Goal: Task Accomplishment & Management: Complete application form

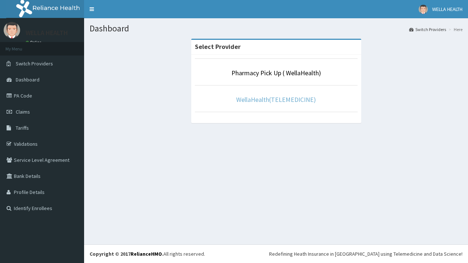
click at [276, 99] on link "WellaHealth(TELEMEDICINE)" at bounding box center [276, 99] width 80 height 8
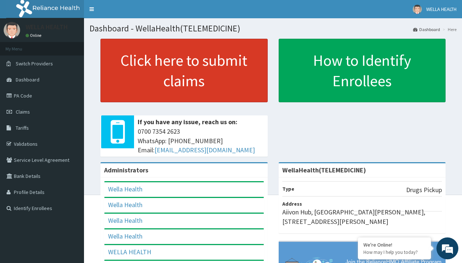
click at [184, 71] on link "Click here to submit claims" at bounding box center [183, 71] width 167 height 64
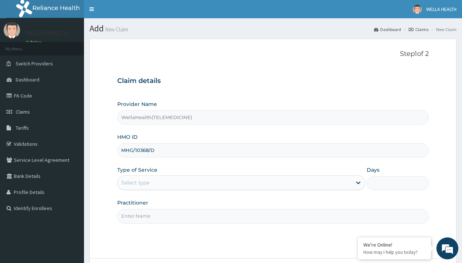
type input "MHG/10368/D"
type input "WellaHealth"
click at [135, 183] on div "Select type" at bounding box center [135, 182] width 28 height 7
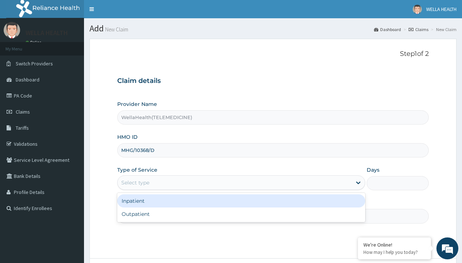
click at [241, 214] on div "Outpatient" at bounding box center [241, 214] width 248 height 13
type input "1"
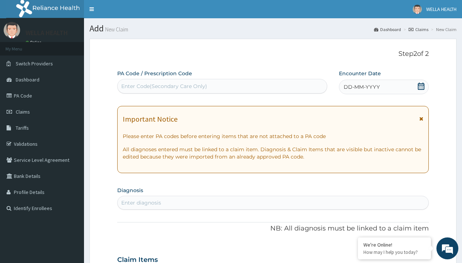
scroll to position [61, 0]
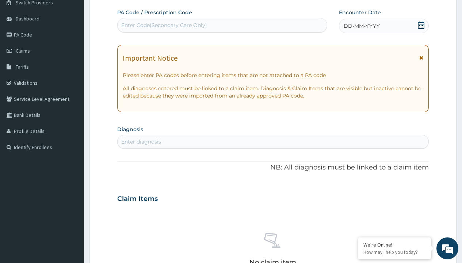
click at [361, 26] on span "DD-MM-YYYY" at bounding box center [362, 25] width 36 height 7
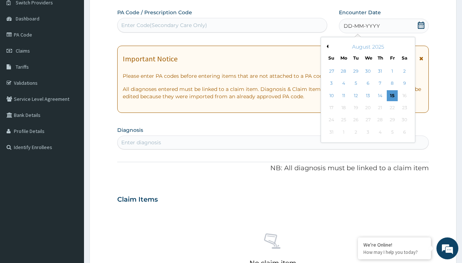
click at [326, 46] on button "Previous Month" at bounding box center [327, 47] width 4 height 4
click at [331, 95] on div "13" at bounding box center [331, 95] width 11 height 11
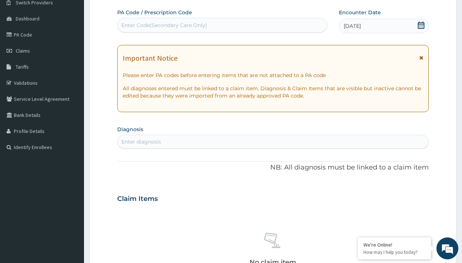
click at [164, 25] on div "Enter Code(Secondary Care Only)" at bounding box center [164, 25] width 86 height 7
type input "PR/4680A026"
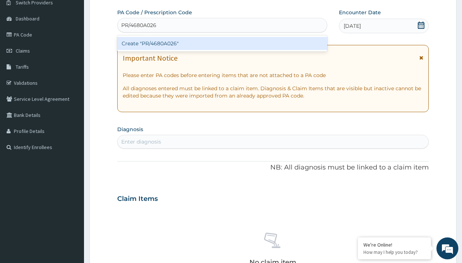
scroll to position [0, 0]
click at [222, 43] on div "Create "PR/4680A026"" at bounding box center [222, 43] width 210 height 13
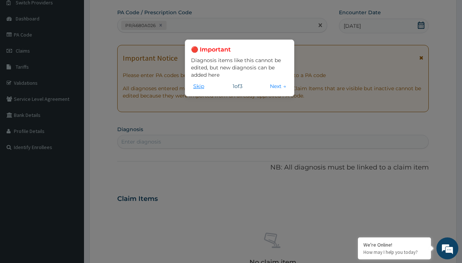
click at [199, 86] on button "Skip" at bounding box center [198, 86] width 15 height 8
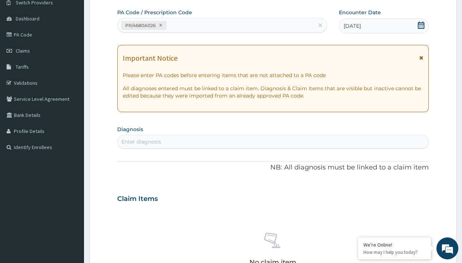
click at [141, 142] on div "Enter diagnosis" at bounding box center [141, 141] width 40 height 7
type input "prescription collected"
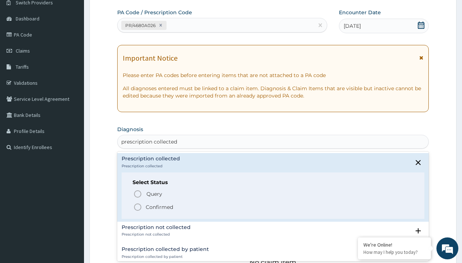
click at [159, 207] on p "Confirmed" at bounding box center [159, 207] width 27 height 7
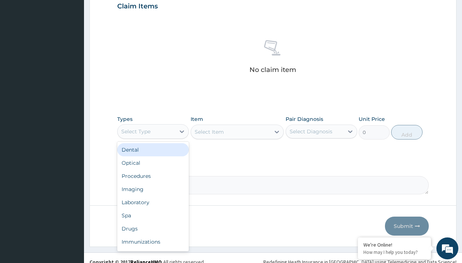
type input "procedures"
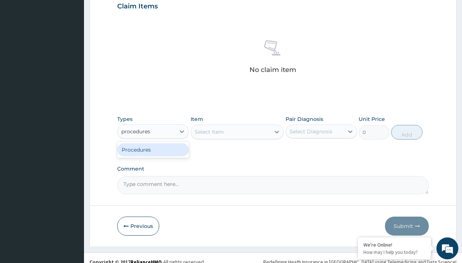
scroll to position [0, 0]
click at [153, 149] on div "Procedures" at bounding box center [153, 149] width 72 height 13
click at [209, 132] on div "Select Item" at bounding box center [209, 131] width 29 height 7
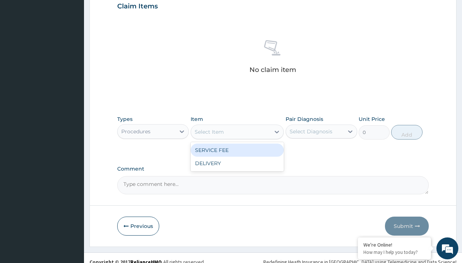
type input "service fee"
click at [237, 150] on div "SERVICE FEE" at bounding box center [238, 150] width 94 height 13
type input "100"
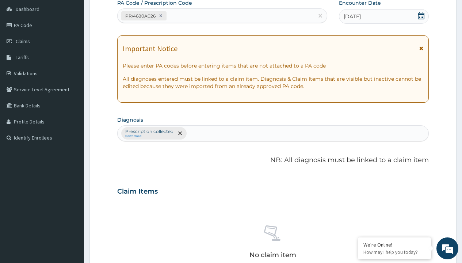
type input "prescription collected"
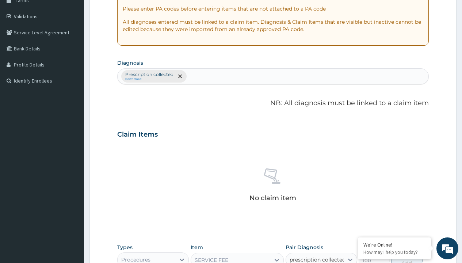
checkbox input "true"
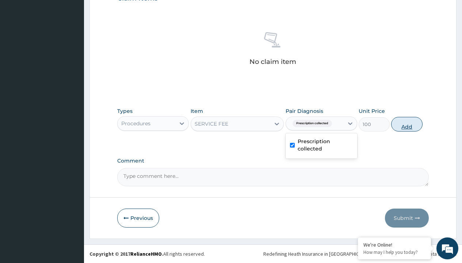
click at [407, 124] on button "Add" at bounding box center [406, 124] width 31 height 15
type input "0"
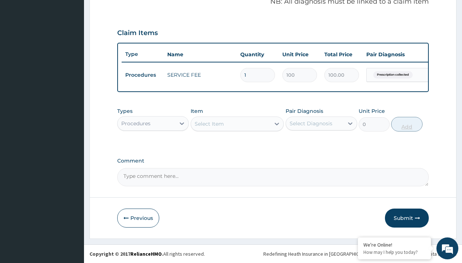
scroll to position [235, 0]
click at [136, 123] on div "Procedures" at bounding box center [135, 123] width 29 height 7
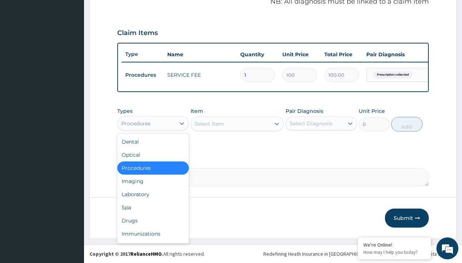
type input "drugs"
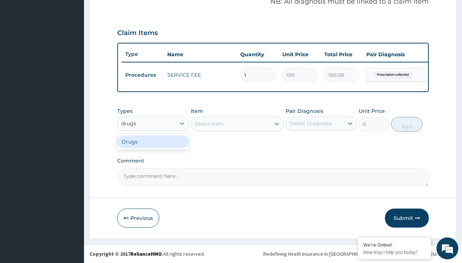
scroll to position [0, 0]
click at [153, 141] on div "Drugs" at bounding box center [153, 141] width 72 height 13
click at [209, 124] on div "Select Item" at bounding box center [238, 124] width 94 height 15
type input "paracetamol syrup avipol/bott"
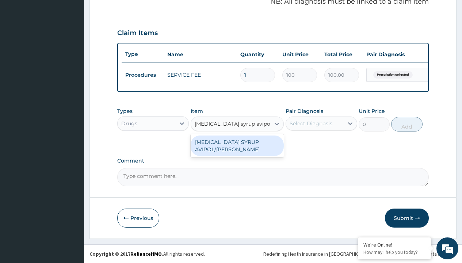
click at [237, 145] on div "[MEDICAL_DATA] SYRUP AVIPOL/[PERSON_NAME]" at bounding box center [238, 146] width 94 height 20
type input "1500"
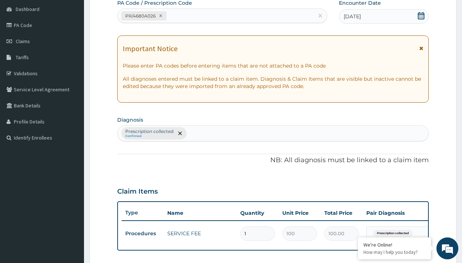
type input "prescription collected"
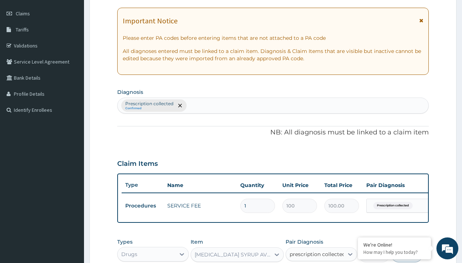
checkbox input "true"
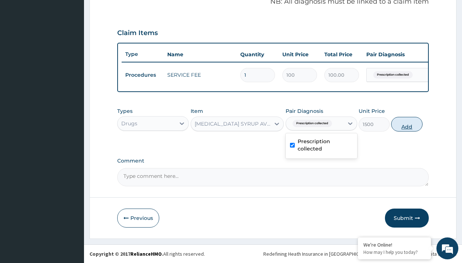
click at [407, 124] on button "Add" at bounding box center [406, 124] width 31 height 15
type input "0"
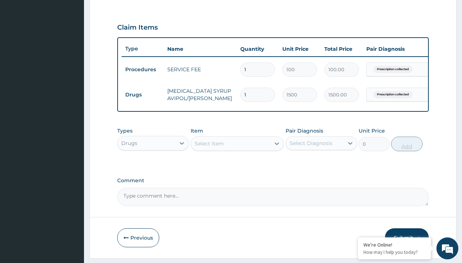
type input "24"
type input "36000.00"
type input "24"
click at [143, 95] on td "Drugs" at bounding box center [143, 95] width 42 height 14
type input "drugs"
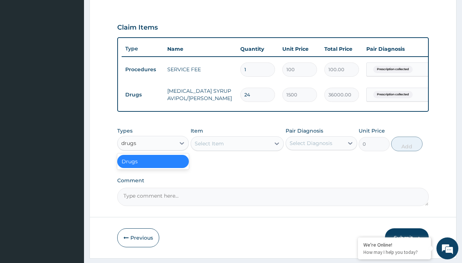
scroll to position [0, 0]
click at [153, 167] on div "Drugs" at bounding box center [153, 161] width 72 height 13
click at [209, 147] on div "Select Item" at bounding box center [209, 143] width 29 height 7
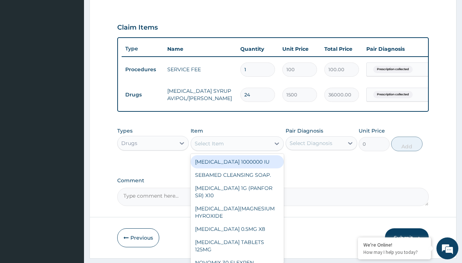
type input "cetirizine syrup"
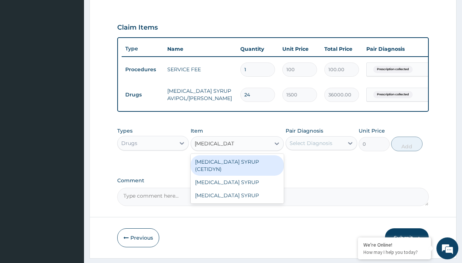
click at [237, 167] on div "[MEDICAL_DATA] SYRUP (CETIDYN)" at bounding box center [238, 165] width 94 height 20
type input "2200"
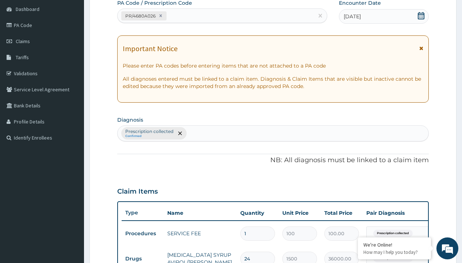
type input "prescription collected"
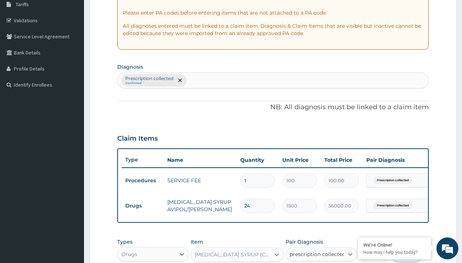
scroll to position [0, 0]
checkbox input "true"
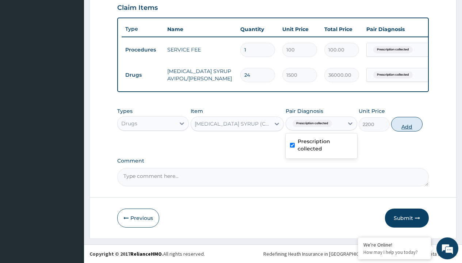
click at [407, 124] on button "Add" at bounding box center [406, 124] width 31 height 15
type input "0"
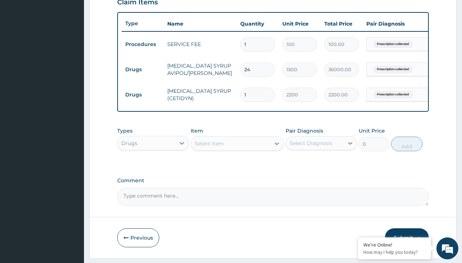
click at [143, 69] on td "Drugs" at bounding box center [143, 70] width 42 height 14
type input "drugs"
click at [153, 167] on div "Drugs" at bounding box center [153, 161] width 72 height 13
click at [209, 147] on div "Select Item" at bounding box center [209, 143] width 29 height 7
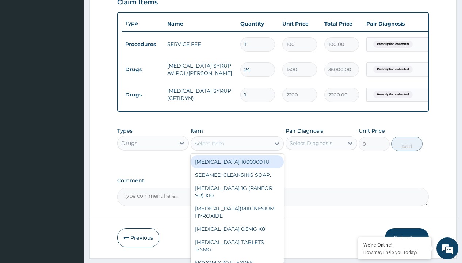
type input "chloramphenicol eye drop /bott"
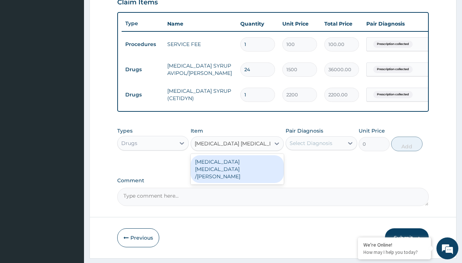
click at [237, 171] on div "[MEDICAL_DATA] [MEDICAL_DATA] /[PERSON_NAME]" at bounding box center [238, 169] width 94 height 28
type input "2000"
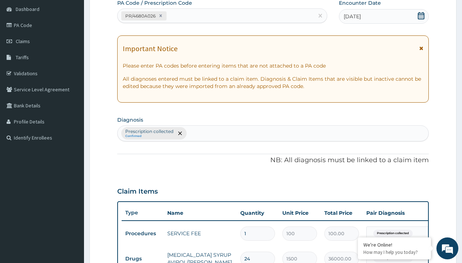
type input "prescription collected"
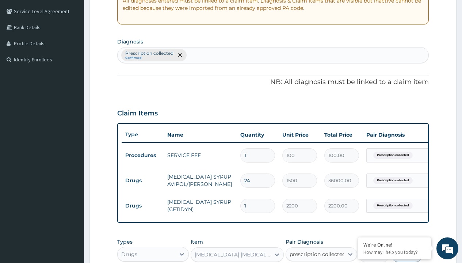
scroll to position [285, 0]
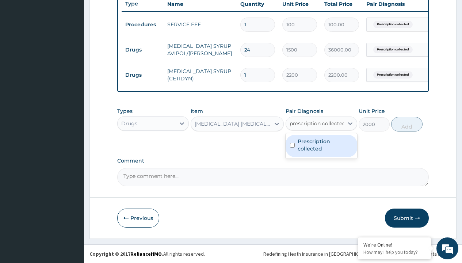
click at [321, 146] on label "Prescription collected" at bounding box center [325, 145] width 55 height 15
checkbox input "true"
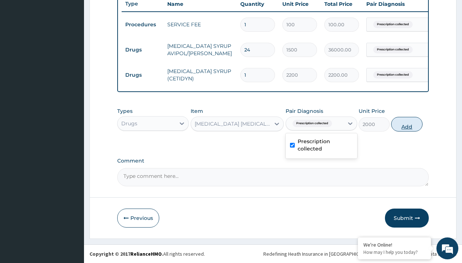
click at [407, 124] on button "Add" at bounding box center [406, 124] width 31 height 15
type input "0"
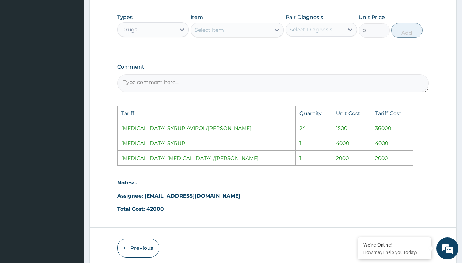
scroll to position [403, 0]
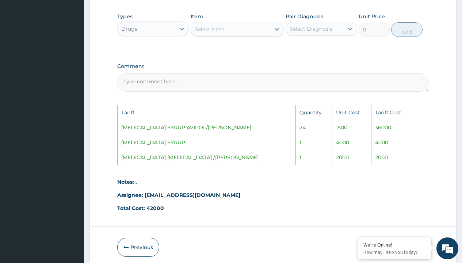
click at [227, 29] on div "Select Item" at bounding box center [231, 29] width 80 height 12
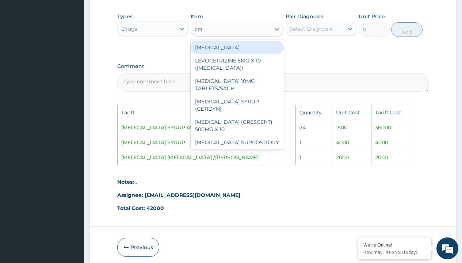
type input "ceti"
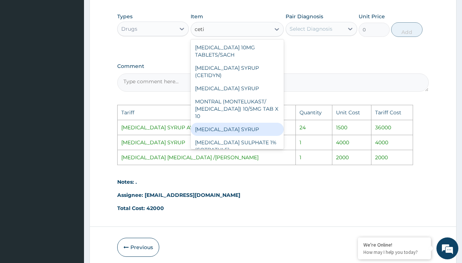
click at [229, 123] on div "[MEDICAL_DATA] SYRUP" at bounding box center [238, 129] width 94 height 13
type input "4000"
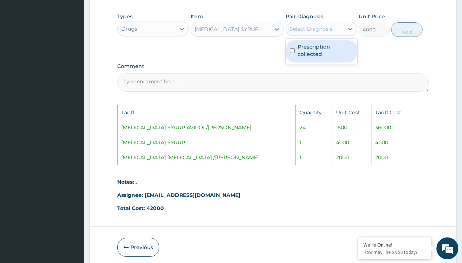
click at [320, 26] on div "Select Diagnosis" at bounding box center [315, 29] width 58 height 12
click at [331, 49] on label "Prescription collected" at bounding box center [325, 50] width 55 height 15
checkbox input "true"
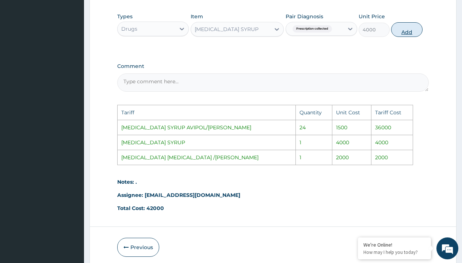
click at [407, 32] on button "Add" at bounding box center [406, 29] width 31 height 15
type input "0"
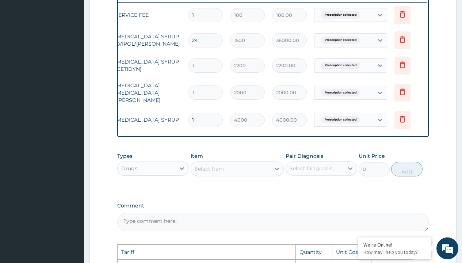
scroll to position [0, 55]
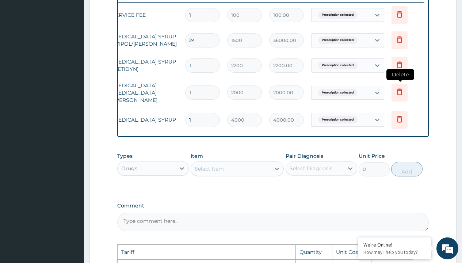
click at [401, 69] on span "Delete" at bounding box center [401, 74] width 28 height 11
click at [402, 65] on icon at bounding box center [399, 64] width 5 height 7
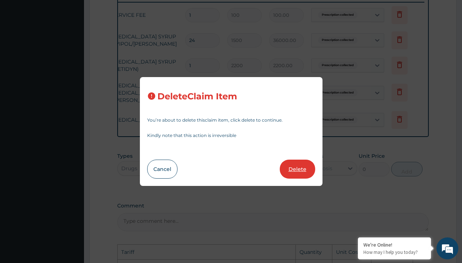
click at [304, 170] on button "Delete" at bounding box center [297, 169] width 35 height 19
type input "2000"
type input "2000.00"
type input "4000"
type input "4000.00"
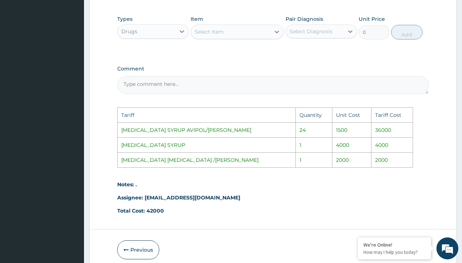
scroll to position [434, 0]
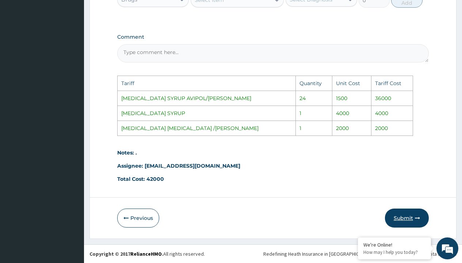
click at [418, 213] on button "Submit" at bounding box center [407, 218] width 44 height 19
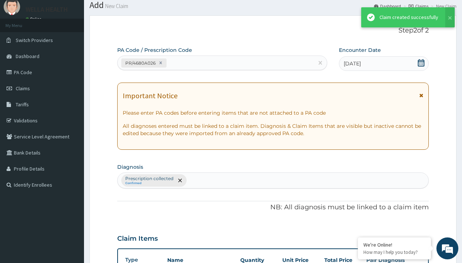
scroll to position [310, 0]
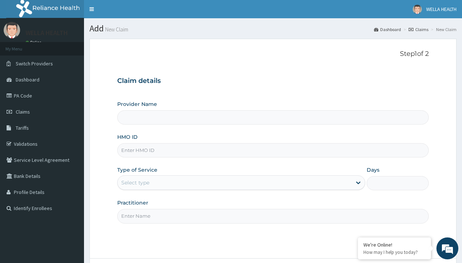
type input "WellaHealth(TELEMEDICINE)"
type input "NPM/10424/B"
type input "WellaHealth"
click at [135, 183] on div "Select type" at bounding box center [135, 182] width 28 height 7
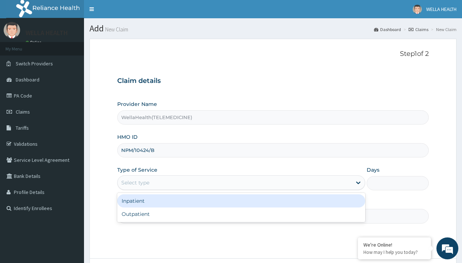
click at [241, 214] on div "Outpatient" at bounding box center [241, 214] width 248 height 13
type input "1"
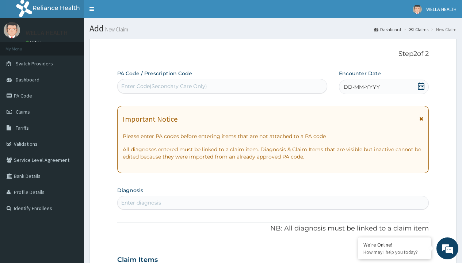
scroll to position [61, 0]
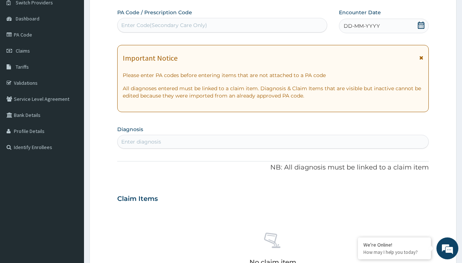
click at [361, 26] on span "DD-MM-YYYY" at bounding box center [362, 25] width 36 height 7
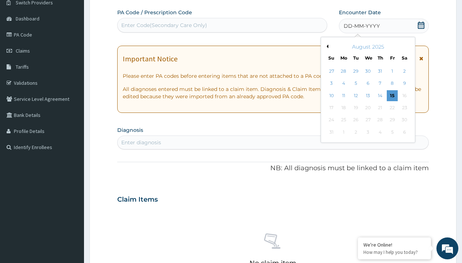
click at [326, 46] on button "Previous Month" at bounding box center [327, 47] width 4 height 4
click at [331, 95] on div "13" at bounding box center [331, 95] width 11 height 11
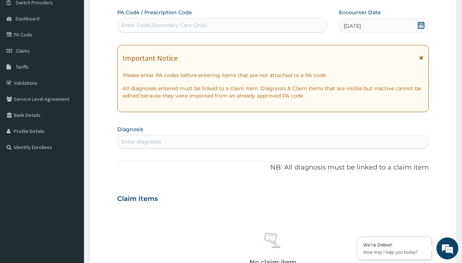
click at [164, 25] on div "Enter Code(Secondary Care Only)" at bounding box center [164, 25] width 86 height 7
type input "PR/F39F917F"
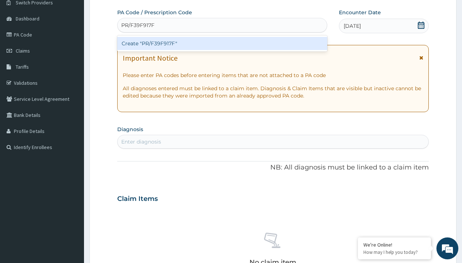
scroll to position [0, 0]
click at [222, 43] on div "Create "PR/F39F917F"" at bounding box center [222, 43] width 210 height 13
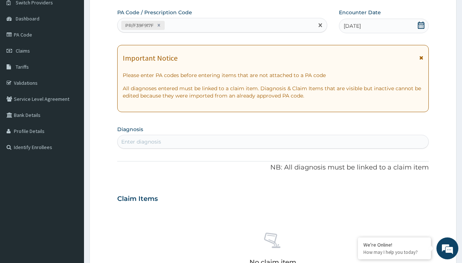
click at [141, 142] on div "Enter diagnosis" at bounding box center [141, 141] width 40 height 7
type input "prescription collected"
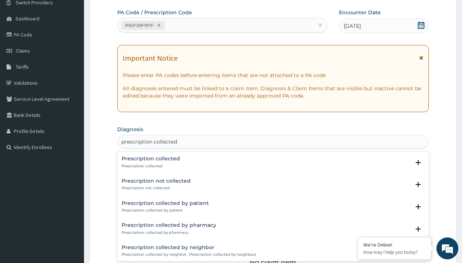
click at [150, 166] on p "Prescription collected" at bounding box center [151, 166] width 58 height 5
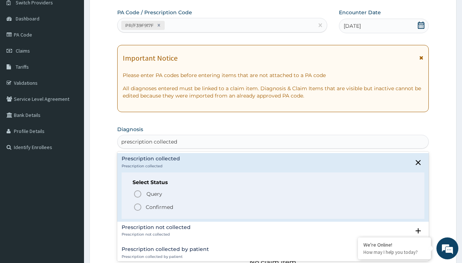
click at [159, 207] on p "Confirmed" at bounding box center [159, 207] width 27 height 7
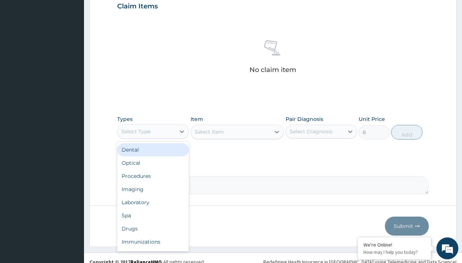
type input "procedures"
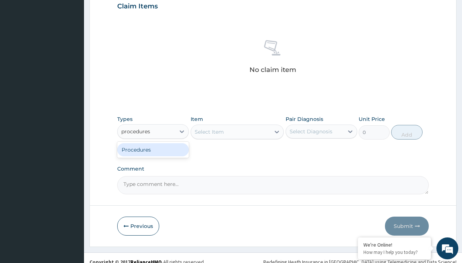
scroll to position [0, 0]
click at [153, 149] on div "Procedures" at bounding box center [153, 149] width 72 height 13
click at [209, 132] on div "Select Item" at bounding box center [209, 131] width 29 height 7
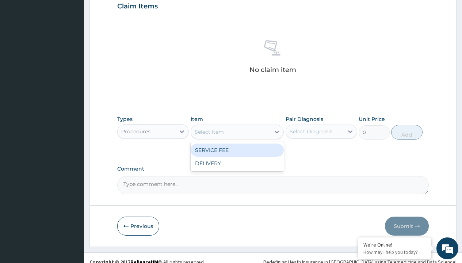
type input "service fee"
click at [237, 150] on div "SERVICE FEE" at bounding box center [238, 150] width 94 height 13
type input "100"
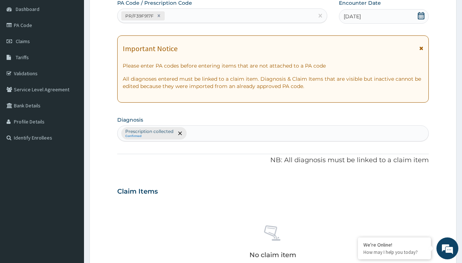
type input "prescription collected"
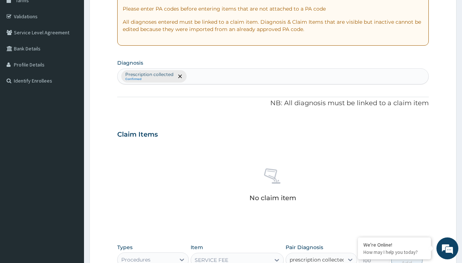
checkbox input "true"
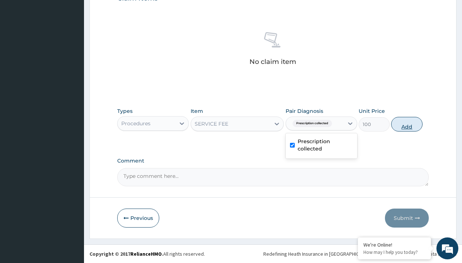
click at [407, 124] on button "Add" at bounding box center [406, 124] width 31 height 15
type input "0"
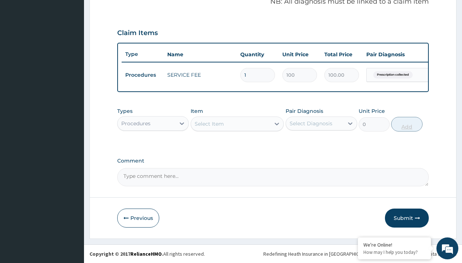
scroll to position [235, 0]
click at [136, 123] on div "Procedures" at bounding box center [135, 123] width 29 height 7
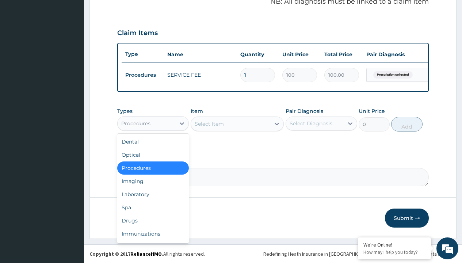
type input "drugs"
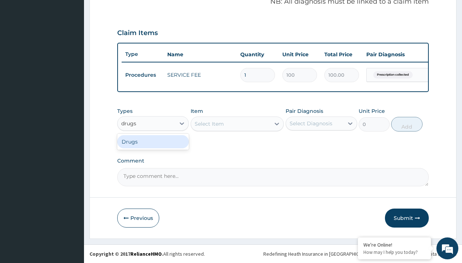
click at [153, 141] on div "Drugs" at bounding box center [153, 141] width 72 height 13
click at [209, 124] on div "Select Item" at bounding box center [238, 124] width 94 height 15
type input "tuxil-d/tuxil-n syrup/bott"
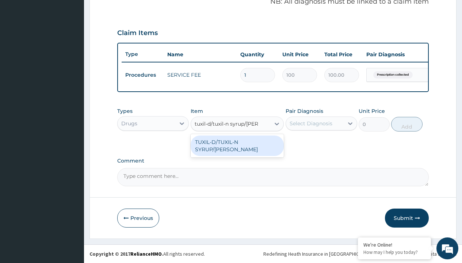
click at [237, 142] on div "TUXIL-D/TUXIL-N SYRUP/[PERSON_NAME]" at bounding box center [238, 146] width 94 height 20
type input "1425"
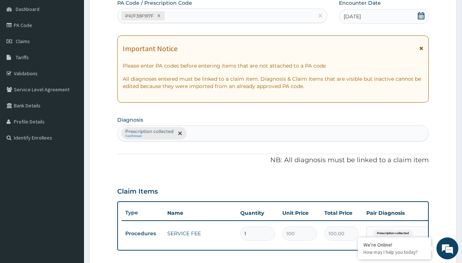
type input "prescription collected"
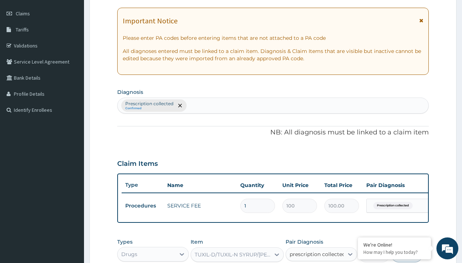
checkbox input "true"
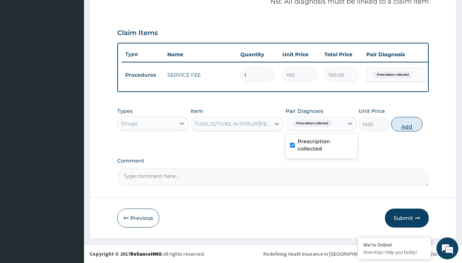
click at [407, 124] on button "Add" at bounding box center [406, 124] width 31 height 15
type input "0"
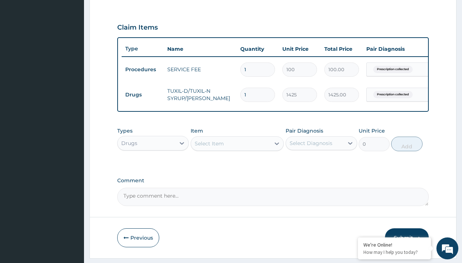
click at [143, 95] on td "Drugs" at bounding box center [143, 95] width 42 height 14
type input "drugs"
click at [153, 167] on div "Drugs" at bounding box center [153, 161] width 72 height 13
click at [209, 147] on div "Select Item" at bounding box center [209, 143] width 29 height 7
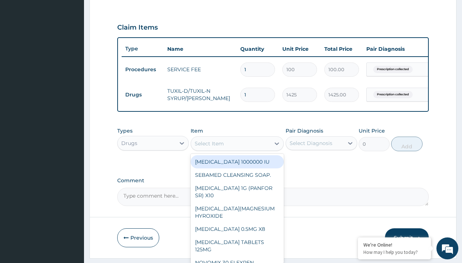
type input "1% hydrocortisone cream"
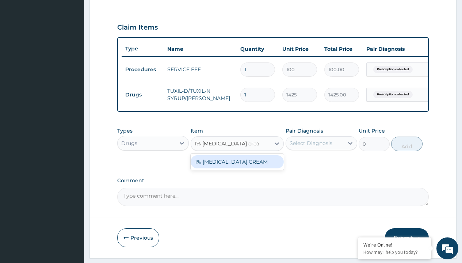
click at [237, 167] on div "1% [MEDICAL_DATA] CREAM" at bounding box center [238, 161] width 94 height 13
type input "2925"
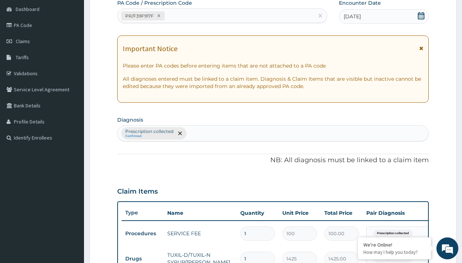
type input "prescription collected"
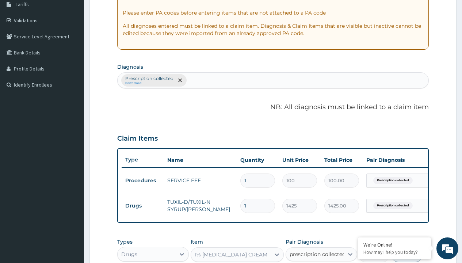
checkbox input "true"
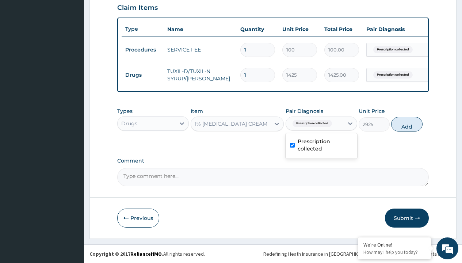
click at [407, 124] on button "Add" at bounding box center [406, 124] width 31 height 15
type input "0"
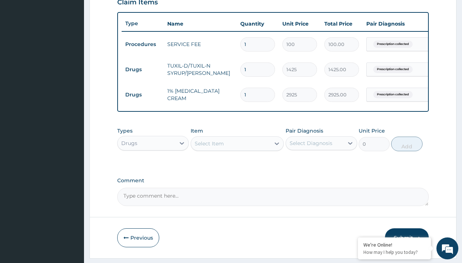
click at [143, 69] on td "Drugs" at bounding box center [143, 70] width 42 height 14
type input "drugs"
click at [153, 167] on div "Drugs" at bounding box center [153, 161] width 72 height 13
click at [209, 147] on div "Select Item" at bounding box center [209, 143] width 29 height 7
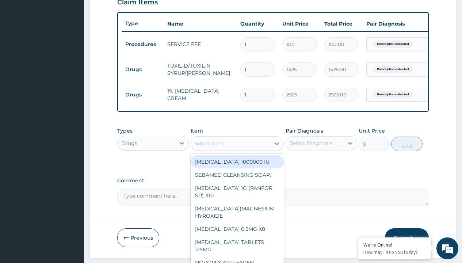
type input "cetirizine syrup"
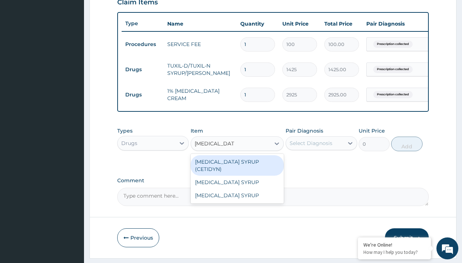
click at [237, 167] on div "[MEDICAL_DATA] SYRUP (CETIDYN)" at bounding box center [238, 165] width 94 height 20
type input "2200"
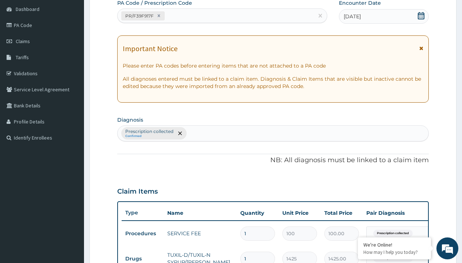
type input "prescription collected"
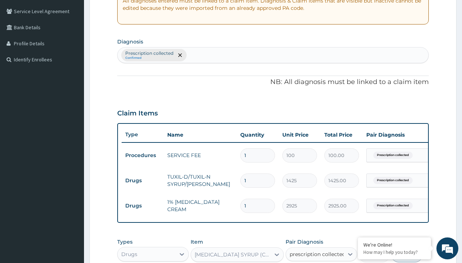
checkbox input "true"
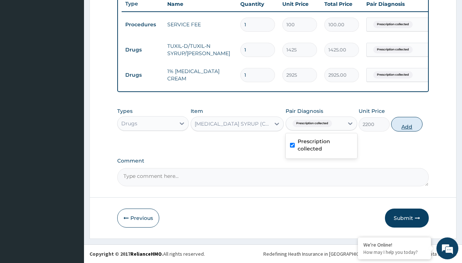
click at [407, 124] on button "Add" at bounding box center [406, 124] width 31 height 15
type input "0"
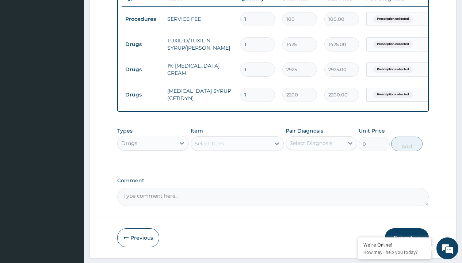
scroll to position [434, 0]
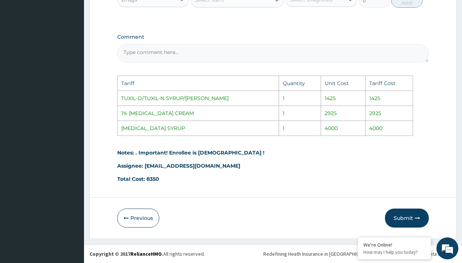
click at [245, 2] on div "Select Item" at bounding box center [231, 0] width 80 height 12
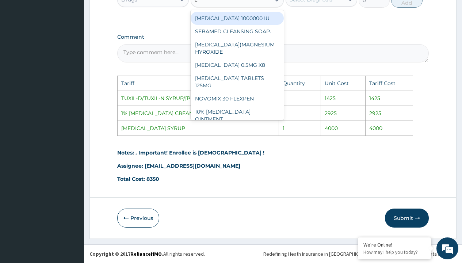
scroll to position [430, 0]
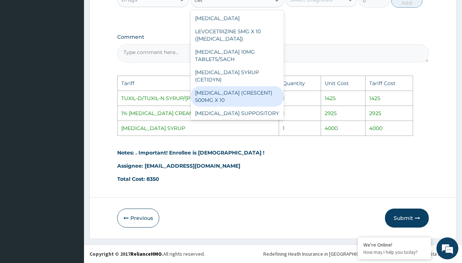
type input "ceti"
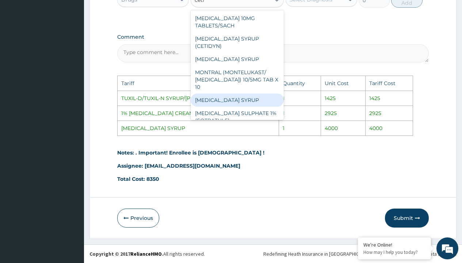
click at [244, 97] on div "[MEDICAL_DATA] SYRUP" at bounding box center [238, 100] width 94 height 13
type input "4000"
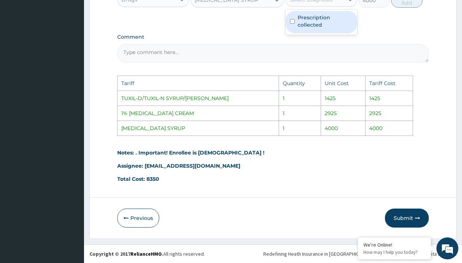
scroll to position [430, 0]
click at [315, 1] on div "Select Diagnosis" at bounding box center [311, -1] width 43 height 7
click at [323, 19] on label "Prescription collected" at bounding box center [325, 21] width 55 height 15
checkbox input "true"
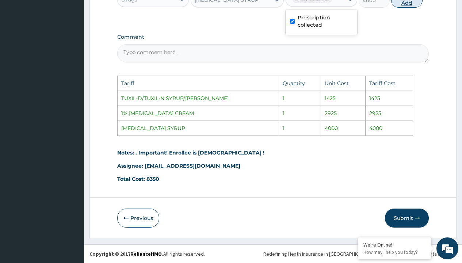
click at [402, 4] on button "Add" at bounding box center [406, 0] width 31 height 15
type input "0"
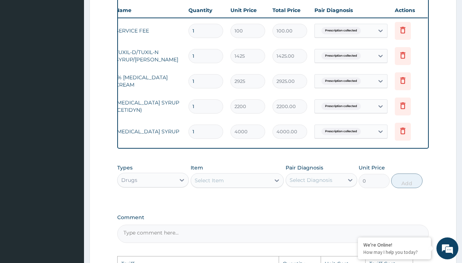
scroll to position [0, 55]
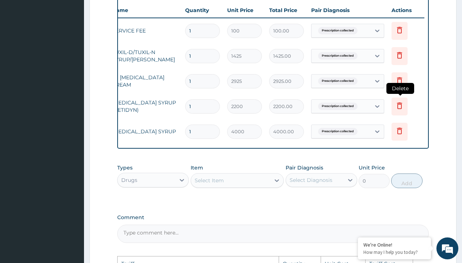
click at [406, 108] on icon at bounding box center [400, 107] width 16 height 18
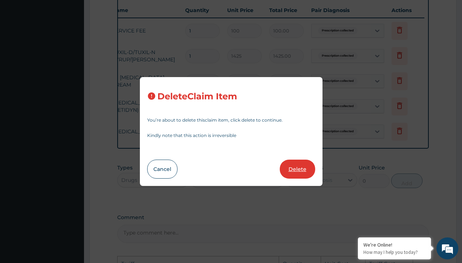
click at [306, 170] on button "Delete" at bounding box center [297, 169] width 35 height 19
type input "4000"
type input "4000.00"
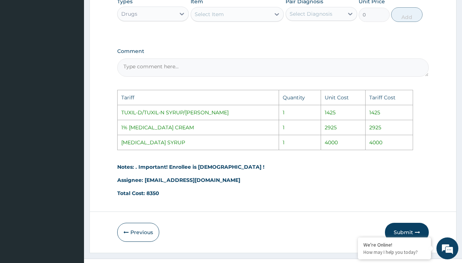
scroll to position [434, 0]
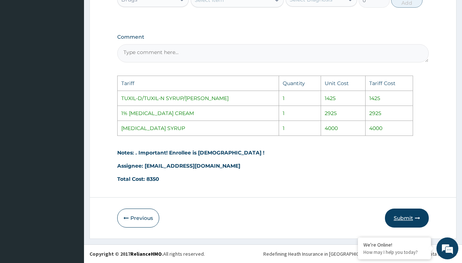
click at [405, 218] on button "Submit" at bounding box center [407, 218] width 44 height 19
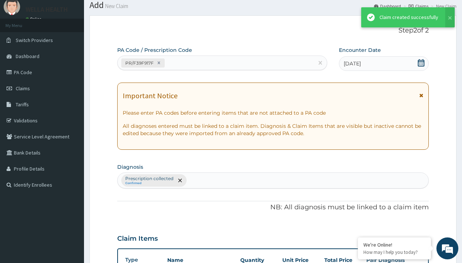
scroll to position [310, 0]
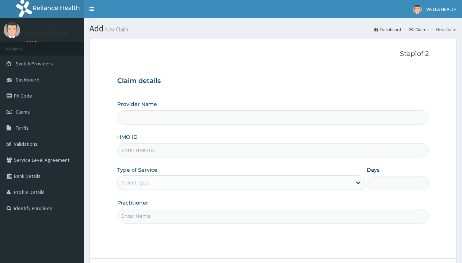
type input "WellaHealth(TELEMEDICINE)"
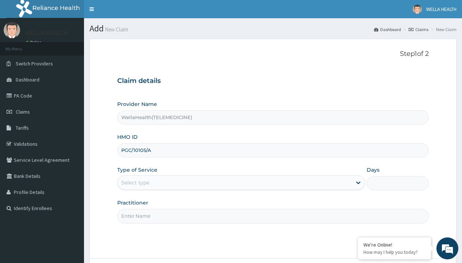
type input "PGC/10105/A"
type input "WellaHealth"
click at [135, 183] on div "Select type" at bounding box center [135, 182] width 28 height 7
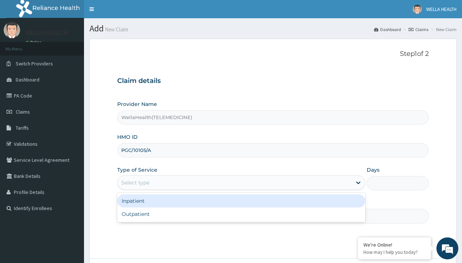
click at [241, 214] on div "Outpatient" at bounding box center [241, 214] width 248 height 13
type input "1"
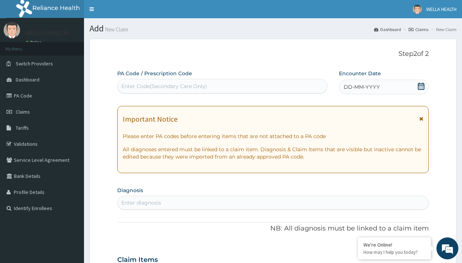
scroll to position [61, 0]
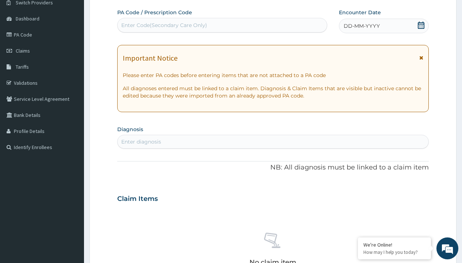
click at [361, 26] on span "DD-MM-YYYY" at bounding box center [362, 25] width 36 height 7
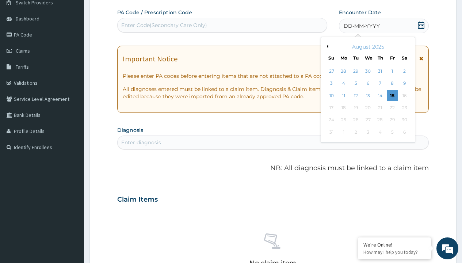
click at [326, 46] on button "Previous Month" at bounding box center [327, 47] width 4 height 4
click at [331, 95] on div "13" at bounding box center [331, 95] width 11 height 11
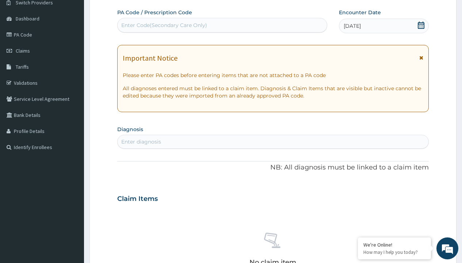
click at [164, 25] on div "Enter Code(Secondary Care Only)" at bounding box center [164, 25] width 86 height 7
type input "PR/56C144A0"
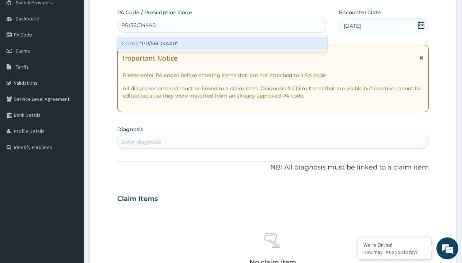
scroll to position [0, 0]
click at [222, 43] on div "Create "PR/56C144A0"" at bounding box center [222, 43] width 210 height 13
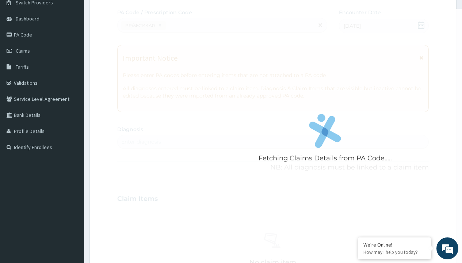
click at [141, 142] on div "Enter diagnosis" at bounding box center [141, 141] width 40 height 7
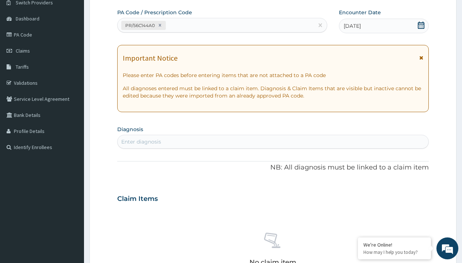
type input "prescription collected"
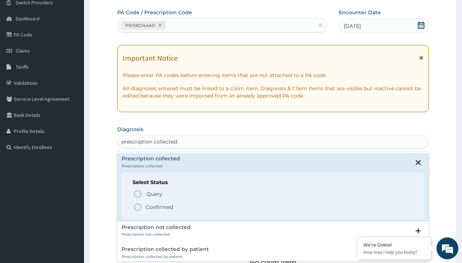
click at [159, 207] on p "Confirmed" at bounding box center [159, 207] width 27 height 7
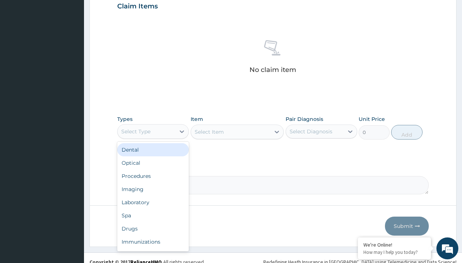
type input "procedures"
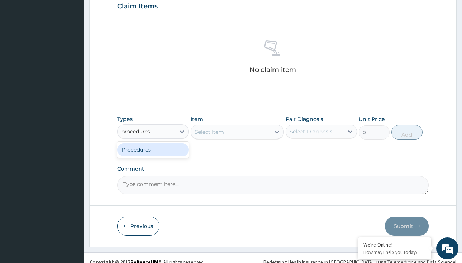
scroll to position [0, 0]
click at [153, 149] on div "Procedures" at bounding box center [153, 149] width 72 height 13
click at [209, 132] on div "Select Item" at bounding box center [209, 131] width 29 height 7
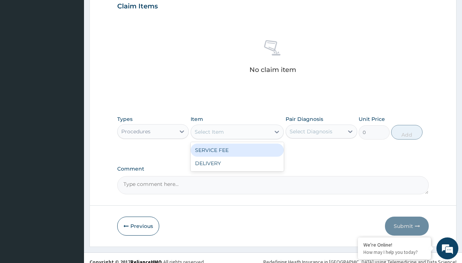
type input "service fee"
click at [237, 150] on div "SERVICE FEE" at bounding box center [238, 150] width 94 height 13
type input "100"
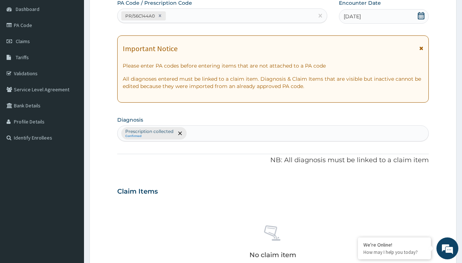
type input "prescription collected"
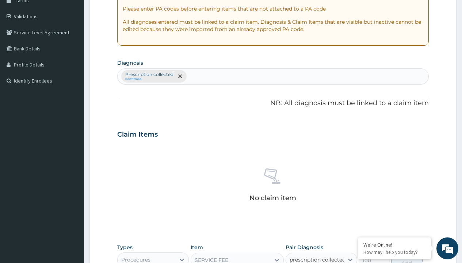
checkbox input "true"
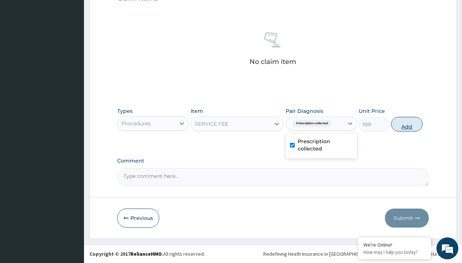
click at [407, 124] on button "Add" at bounding box center [406, 124] width 31 height 15
type input "0"
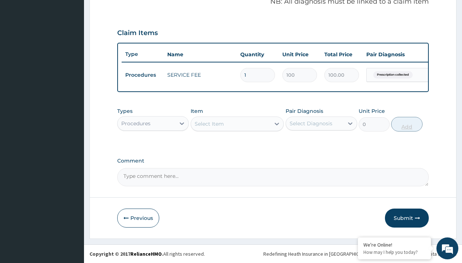
scroll to position [235, 0]
click at [136, 123] on div "Procedures" at bounding box center [135, 123] width 29 height 7
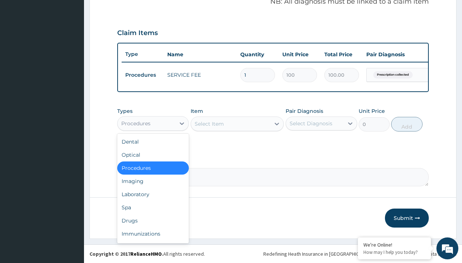
type input "drugs"
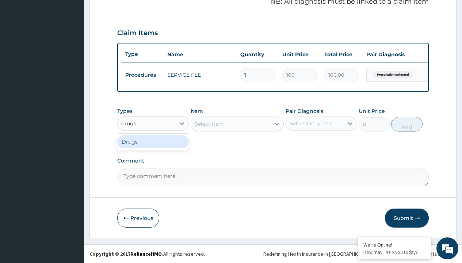
click at [153, 141] on div "Drugs" at bounding box center [153, 141] width 72 height 13
click at [209, 124] on div "Select Item" at bounding box center [238, 124] width 94 height 15
type input "nitrofurantoin tablet/sach"
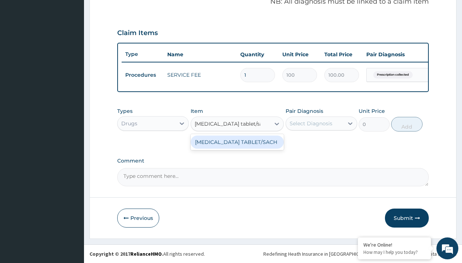
click at [237, 145] on div "[MEDICAL_DATA] TABLET/SACH" at bounding box center [238, 142] width 94 height 13
type input "400"
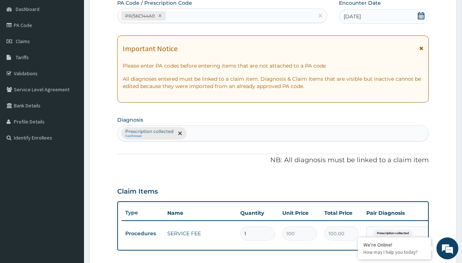
type input "prescription collected"
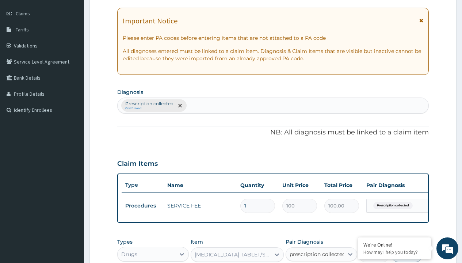
checkbox input "true"
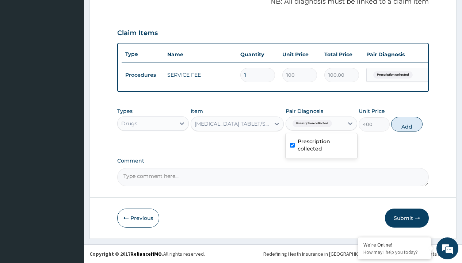
click at [407, 124] on button "Add" at bounding box center [406, 124] width 31 height 15
type input "0"
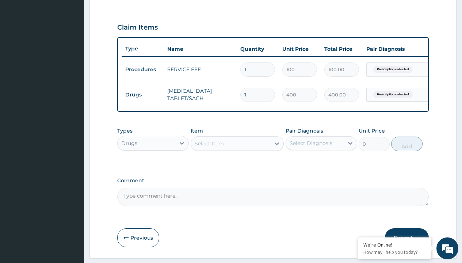
type input "5"
type input "2000.00"
type input "5"
click at [143, 95] on td "Drugs" at bounding box center [143, 95] width 42 height 14
type input "drugs"
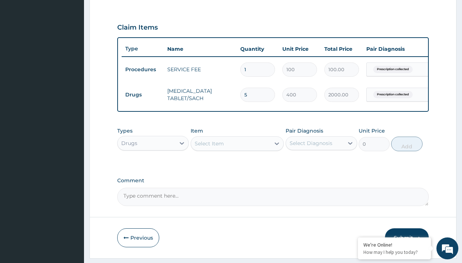
scroll to position [0, 0]
click at [153, 167] on div "Drugs" at bounding box center [153, 161] width 72 height 13
click at [209, 147] on div "Select Item" at bounding box center [209, 143] width 29 height 7
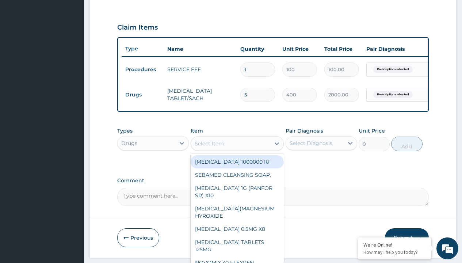
type input "[MEDICAL_DATA] caps 2mg/sach"
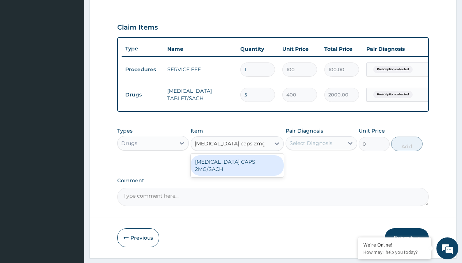
click at [237, 167] on div "[MEDICAL_DATA] CAPS 2MG/SACH" at bounding box center [238, 165] width 94 height 20
type input "420"
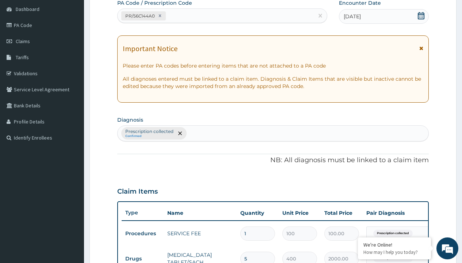
type input "prescription collected"
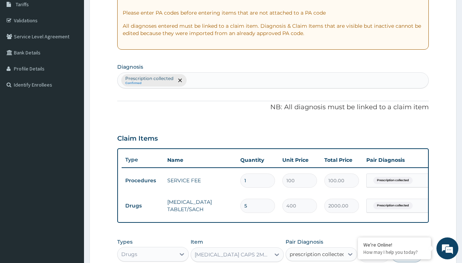
checkbox input "true"
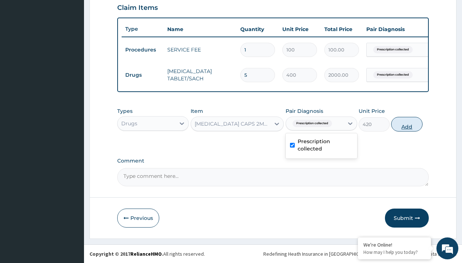
click at [407, 124] on button "Add" at bounding box center [406, 124] width 31 height 15
type input "0"
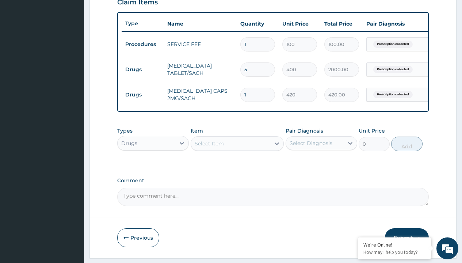
type input "10"
type input "4200.00"
type input "10"
click at [143, 69] on td "Drugs" at bounding box center [143, 70] width 42 height 14
type input "drugs"
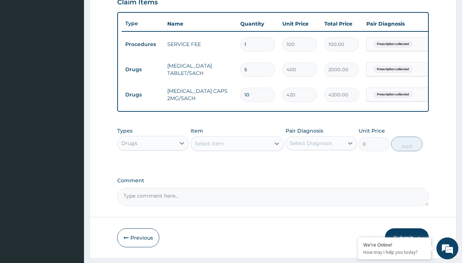
scroll to position [0, 0]
click at [153, 167] on div "Drugs" at bounding box center [153, 161] width 72 height 13
click at [209, 147] on div "Select Item" at bounding box center [209, 143] width 29 height 7
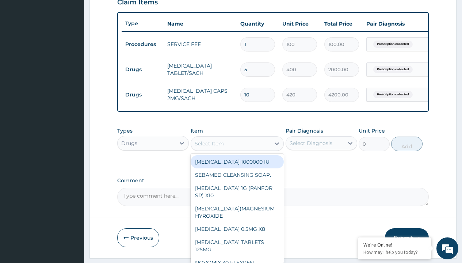
type input "ors/sachet"
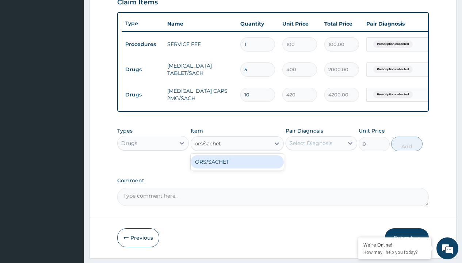
click at [237, 167] on div "ORS/SACHET" at bounding box center [238, 161] width 94 height 13
type input "600"
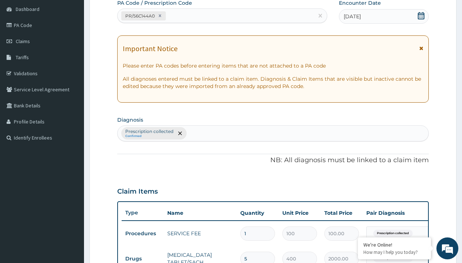
type input "prescription collected"
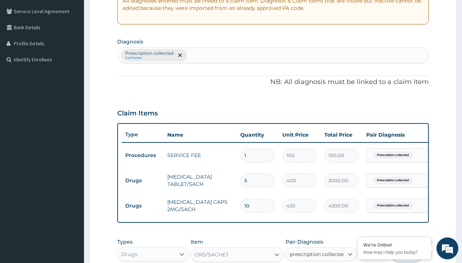
checkbox input "true"
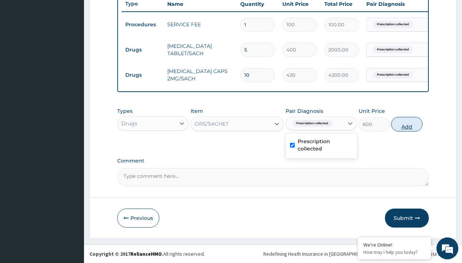
click at [407, 124] on button "Add" at bounding box center [406, 124] width 31 height 15
type input "0"
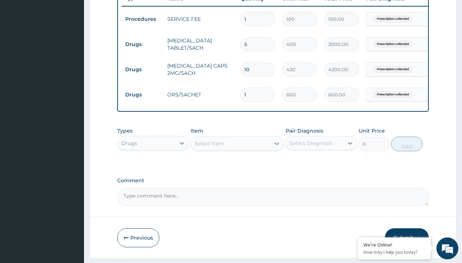
click at [143, 44] on td "Drugs" at bounding box center [143, 45] width 42 height 14
type input "drugs"
click at [153, 167] on div "Drugs" at bounding box center [153, 161] width 72 height 13
click at [209, 147] on div "Select Item" at bounding box center [209, 143] width 29 height 7
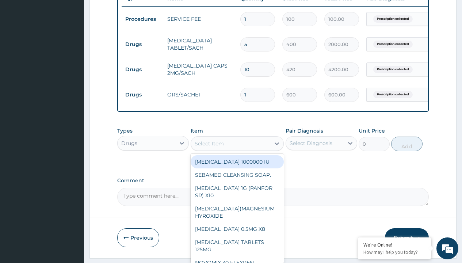
type input "brustan-n (ibuprofen) 400mg tablet"
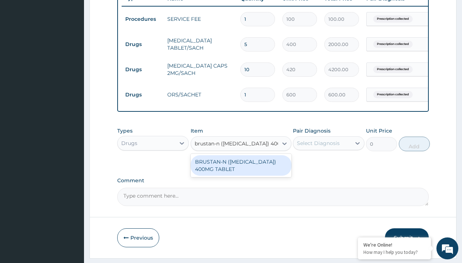
click at [241, 171] on div "BRUSTAN-N ([MEDICAL_DATA]) 400MG TABLET" at bounding box center [241, 165] width 101 height 20
type input "70"
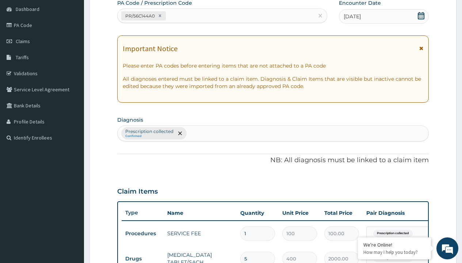
type input "prescription collected"
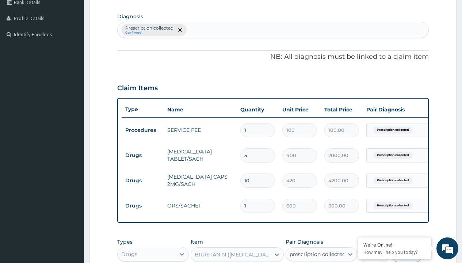
checkbox input "true"
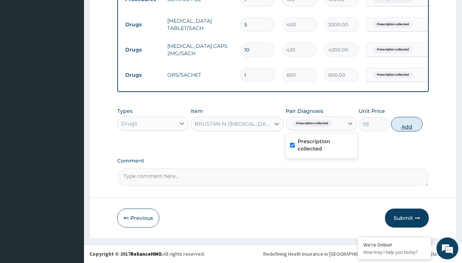
click at [407, 124] on button "Add" at bounding box center [406, 124] width 31 height 15
type input "0"
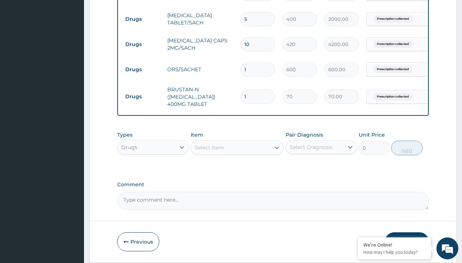
type input "10"
type input "700.00"
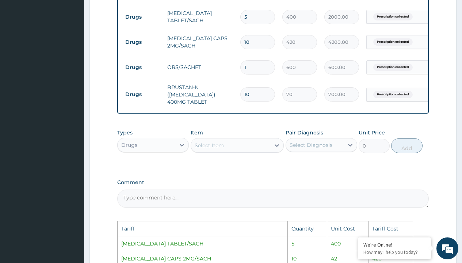
type input "10"
click at [263, 43] on input "10" at bounding box center [257, 42] width 35 height 14
type input "1"
type input "420.00"
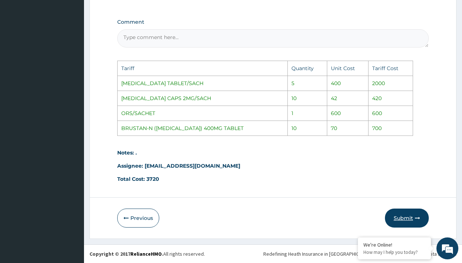
type input "1"
click at [402, 216] on button "Submit" at bounding box center [407, 218] width 44 height 19
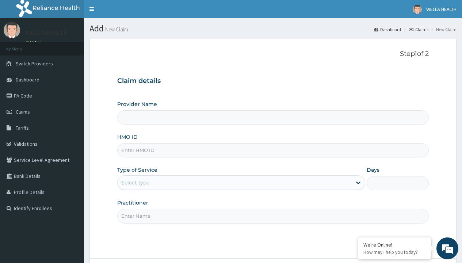
type input "WAK/10073/A"
type input "WellaHealth(TELEMEDICINE)"
type input "WAK/10073/A"
type input "WellaHealth"
click at [135, 183] on div "Select type" at bounding box center [135, 182] width 28 height 7
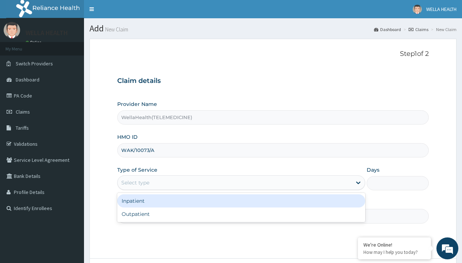
click at [241, 214] on div "Outpatient" at bounding box center [241, 214] width 248 height 13
type input "1"
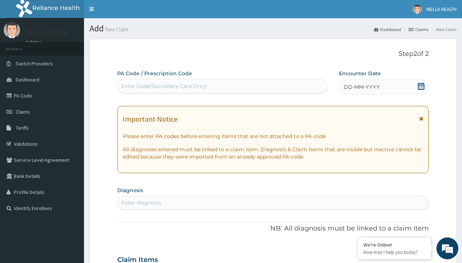
scroll to position [61, 0]
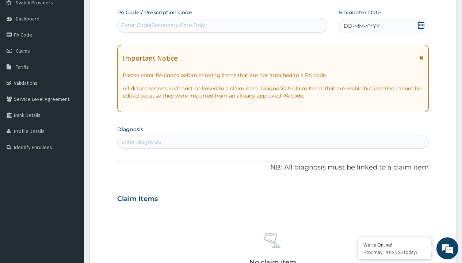
click at [361, 26] on span "DD-MM-YYYY" at bounding box center [362, 25] width 36 height 7
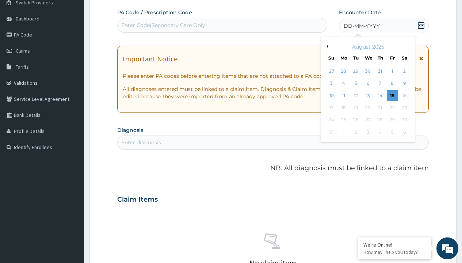
click at [326, 46] on button "Previous Month" at bounding box center [327, 47] width 4 height 4
click at [331, 95] on div "13" at bounding box center [331, 95] width 11 height 11
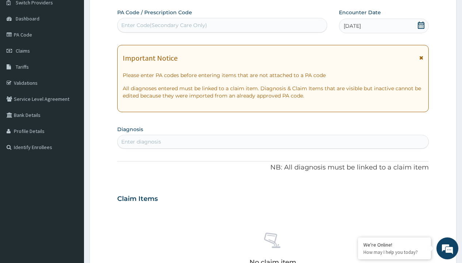
click at [164, 25] on div "Enter Code(Secondary Care Only)" at bounding box center [164, 25] width 86 height 7
type input "PR/6FA14B03"
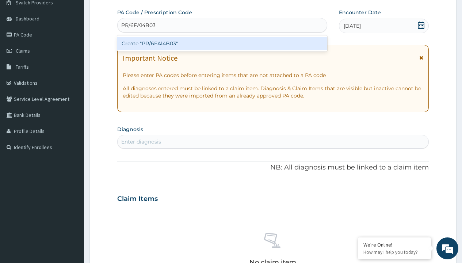
click at [222, 43] on div "Create "PR/6FA14B03"" at bounding box center [222, 43] width 210 height 13
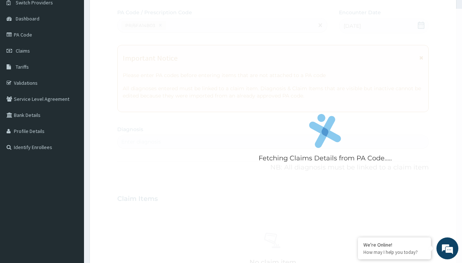
click at [141, 142] on div "Enter diagnosis" at bounding box center [141, 141] width 40 height 7
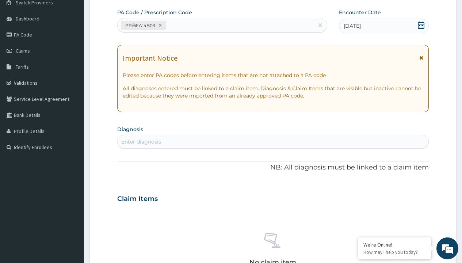
type input "prescription collected"
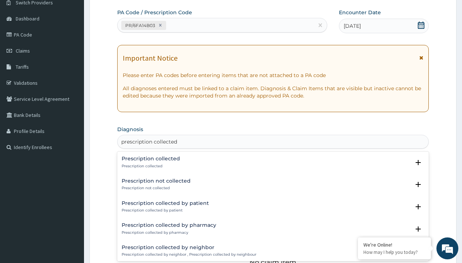
click at [150, 166] on p "Prescription collected" at bounding box center [151, 166] width 58 height 5
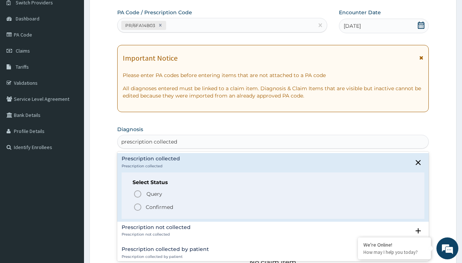
click at [159, 207] on p "Confirmed" at bounding box center [159, 207] width 27 height 7
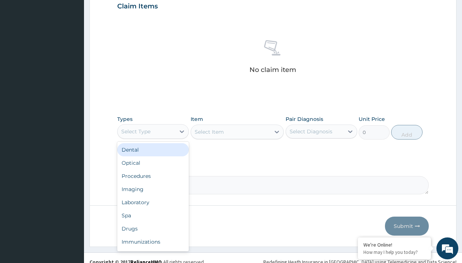
type input "procedures"
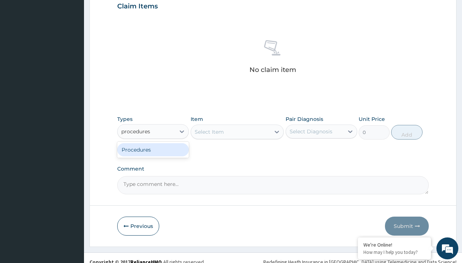
scroll to position [0, 0]
click at [153, 149] on div "Procedures" at bounding box center [153, 149] width 72 height 13
click at [209, 132] on div "Select Item" at bounding box center [209, 131] width 29 height 7
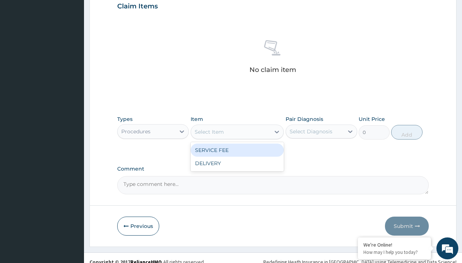
type input "service fee"
click at [237, 150] on div "SERVICE FEE" at bounding box center [238, 150] width 94 height 13
type input "100"
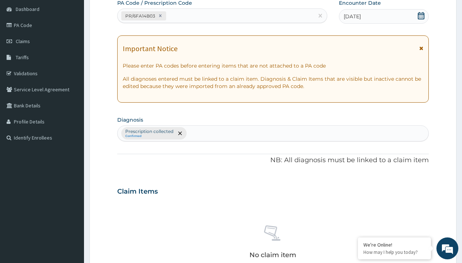
type input "prescription collected"
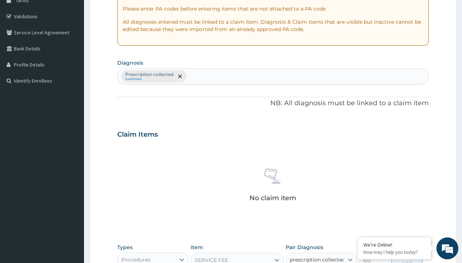
checkbox input "true"
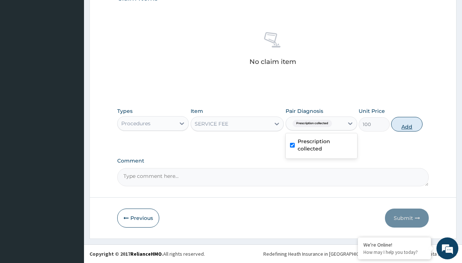
click at [407, 124] on button "Add" at bounding box center [406, 124] width 31 height 15
type input "0"
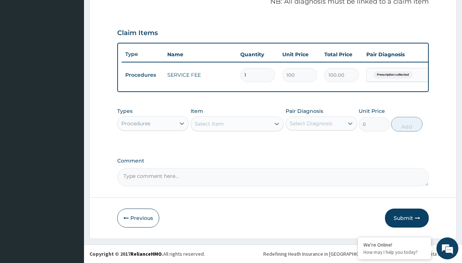
click at [136, 123] on div "Procedures" at bounding box center [135, 123] width 29 height 7
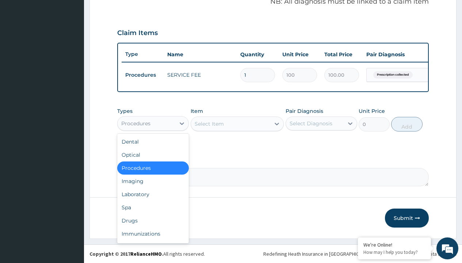
type input "drugs"
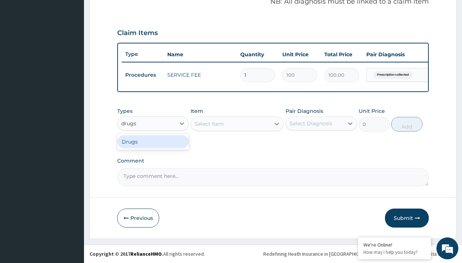
click at [153, 141] on div "Drugs" at bounding box center [153, 141] width 72 height 13
click at [209, 124] on div "Select Item" at bounding box center [238, 124] width 94 height 15
type input "ciprofloxacin 500mg by 10 ciprogem/pack"
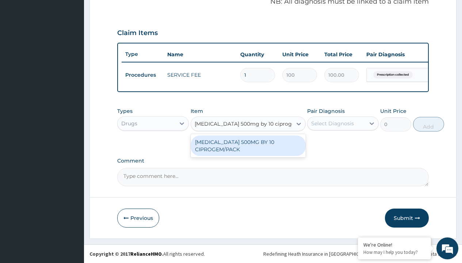
click at [248, 145] on div "[MEDICAL_DATA] 500MG BY 10 CIPROGEM/PACK" at bounding box center [248, 146] width 115 height 20
type input "440"
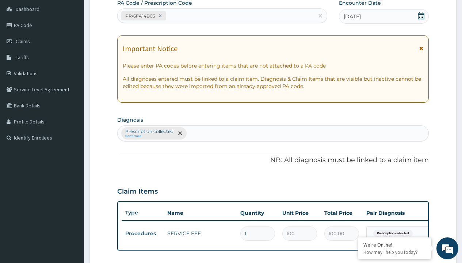
type input "prescription collected"
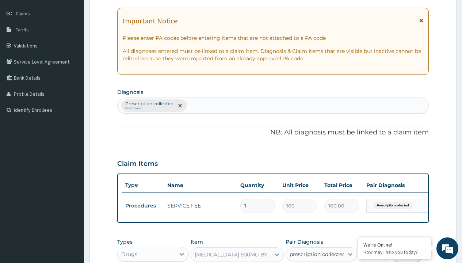
checkbox input "true"
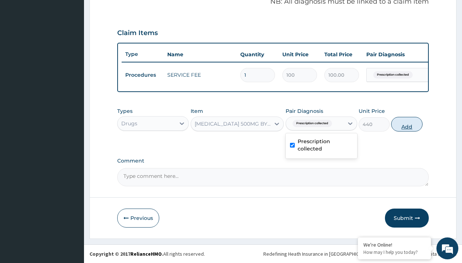
click at [407, 124] on button "Add" at bounding box center [406, 124] width 31 height 15
type input "0"
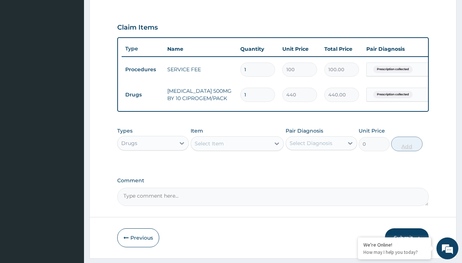
type input "10"
type input "4400.00"
type input "10"
click at [143, 95] on td "Drugs" at bounding box center [143, 95] width 42 height 14
type input "drugs"
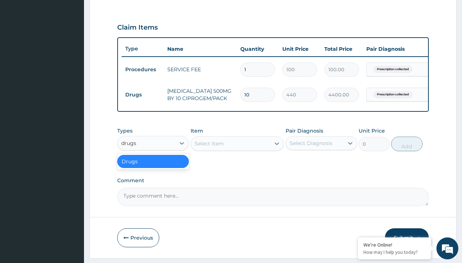
scroll to position [0, 0]
click at [153, 167] on div "Drugs" at bounding box center [153, 161] width 72 height 13
click at [209, 147] on div "Select Item" at bounding box center [209, 143] width 29 height 7
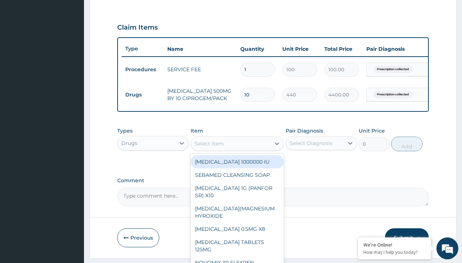
type input "[MEDICAL_DATA] caps 2mg/sach"
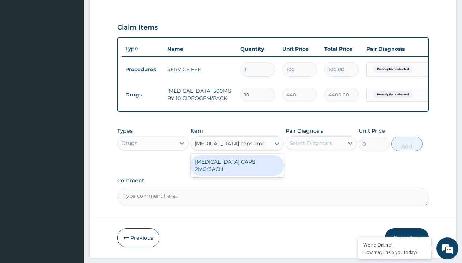
click at [237, 167] on div "[MEDICAL_DATA] CAPS 2MG/SACH" at bounding box center [238, 165] width 94 height 20
type input "420"
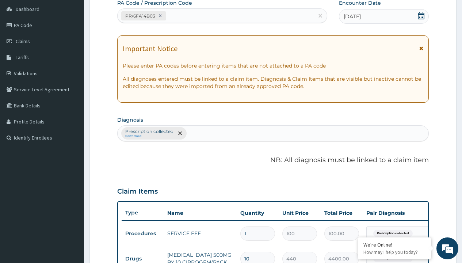
type input "prescription collected"
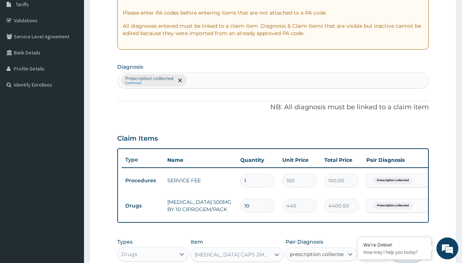
checkbox input "true"
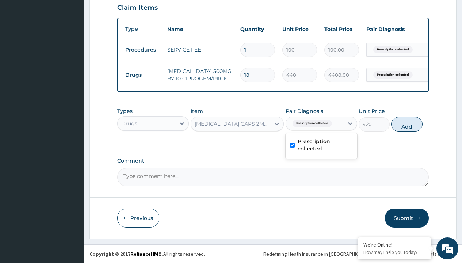
click at [407, 124] on button "Add" at bounding box center [406, 124] width 31 height 15
type input "0"
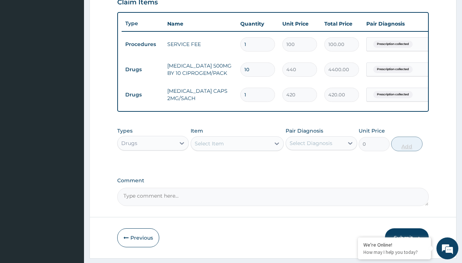
type input "10"
type input "4200.00"
type input "10"
click at [143, 69] on td "Drugs" at bounding box center [143, 70] width 42 height 14
type input "drugs"
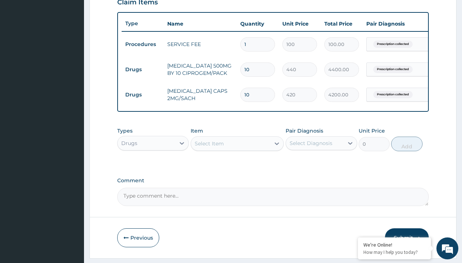
scroll to position [0, 0]
click at [153, 167] on div "Drugs" at bounding box center [153, 161] width 72 height 13
click at [209, 147] on div "Select Item" at bounding box center [209, 143] width 29 height 7
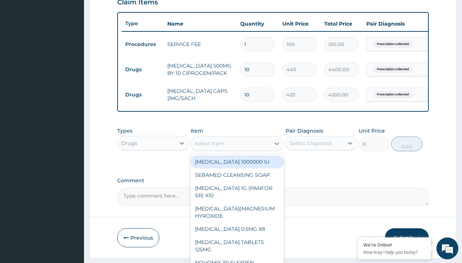
type input "zinc 20mg by 10"
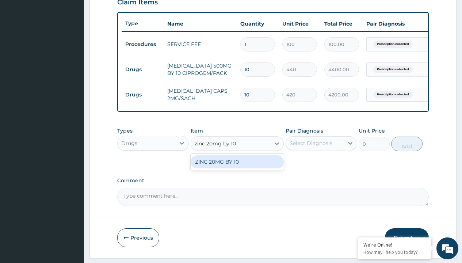
click at [237, 167] on div "ZINC 20MG BY 10" at bounding box center [238, 161] width 94 height 13
type input "15"
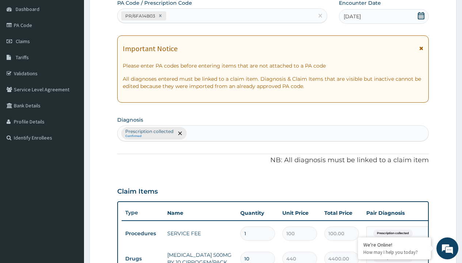
type input "prescription collected"
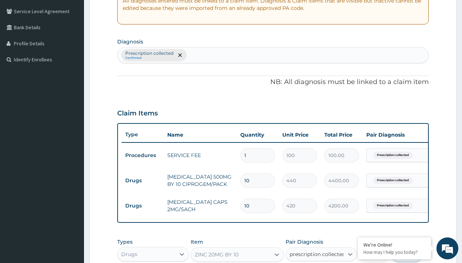
checkbox input "true"
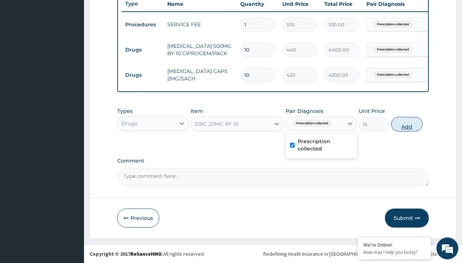
click at [407, 124] on button "Add" at bounding box center [406, 124] width 31 height 15
type input "0"
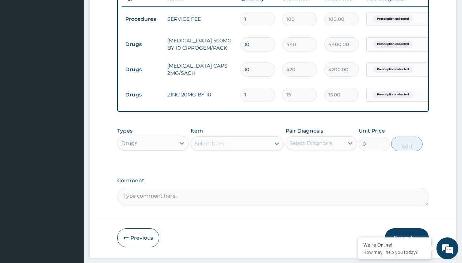
type input "10"
type input "150.00"
type input "10"
click at [143, 44] on td "Drugs" at bounding box center [143, 45] width 42 height 14
type input "drugs"
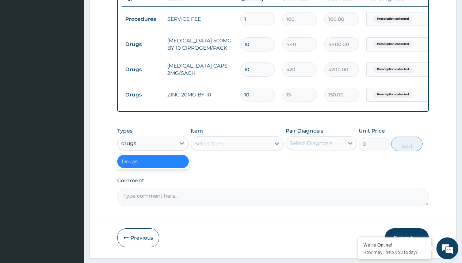
scroll to position [0, 0]
click at [153, 167] on div "Drugs" at bounding box center [153, 161] width 72 height 13
click at [209, 147] on div "Select Item" at bounding box center [209, 143] width 29 height 7
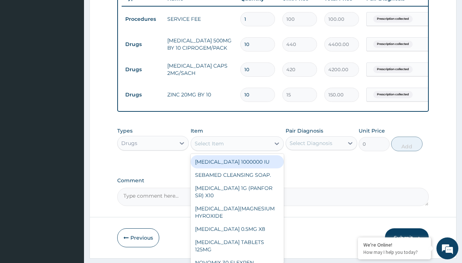
type input "zolat tablet 200mg (albendazole)/pack"
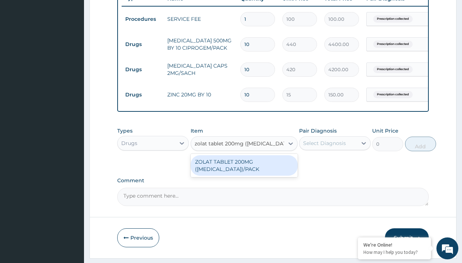
click at [244, 171] on div "ZOLAT TABLET 200MG ([MEDICAL_DATA])/PACK" at bounding box center [244, 165] width 107 height 20
type input "439"
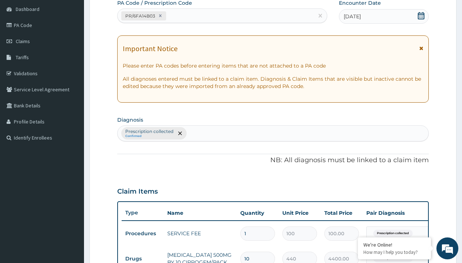
type input "prescription collected"
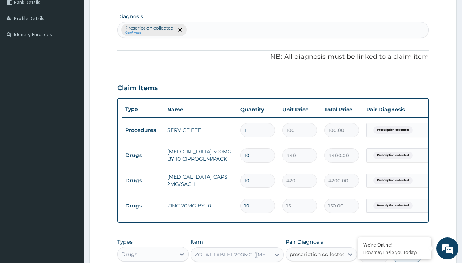
checkbox input "true"
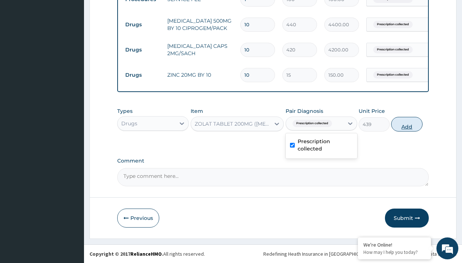
click at [407, 124] on button "Add" at bounding box center [406, 124] width 31 height 15
type input "0"
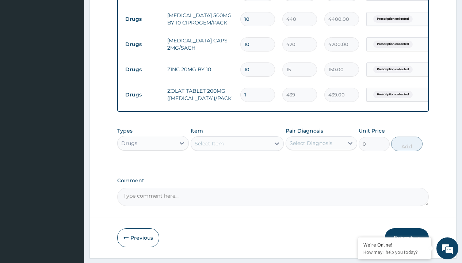
type input "6"
type input "2634.00"
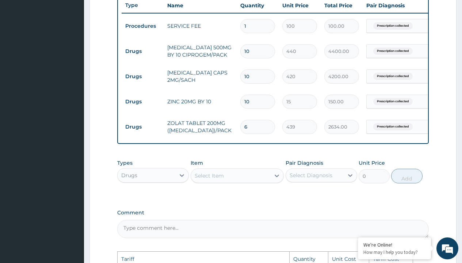
scroll to position [277, 0]
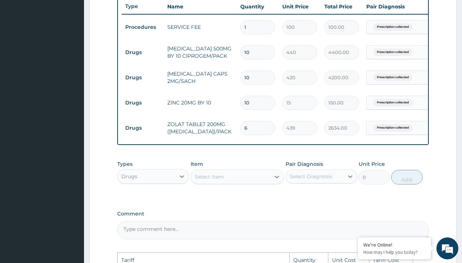
type input "6"
click at [258, 79] on input "10" at bounding box center [257, 78] width 35 height 14
type input "1"
type input "420.00"
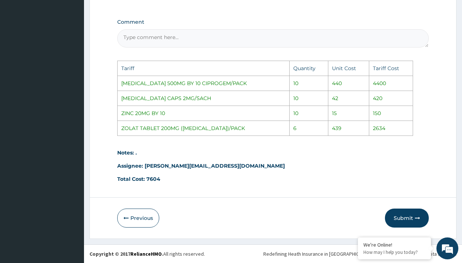
scroll to position [474, 0]
type input "1"
click at [402, 213] on button "Submit" at bounding box center [407, 218] width 44 height 19
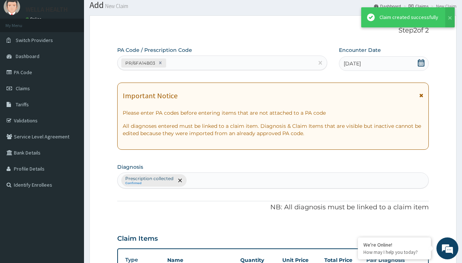
scroll to position [335, 0]
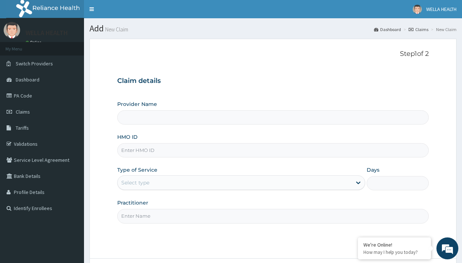
type input "WGI/10007/A"
type input "WellaHealth(TELEMEDICINE)"
type input "WGI/10007/A"
type input "WellaHealth"
click at [135, 183] on div "Select type" at bounding box center [135, 182] width 28 height 7
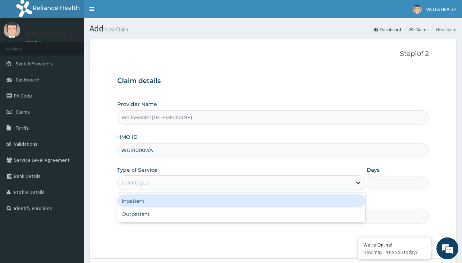
click at [241, 214] on div "Outpatient" at bounding box center [241, 214] width 248 height 13
type input "1"
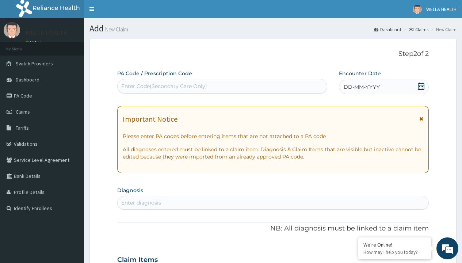
scroll to position [61, 0]
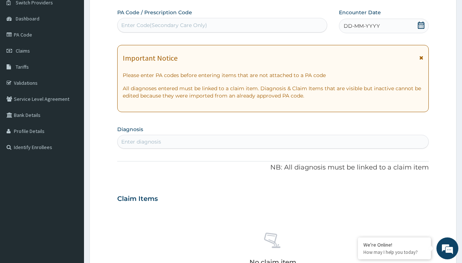
click at [361, 26] on span "DD-MM-YYYY" at bounding box center [362, 25] width 36 height 7
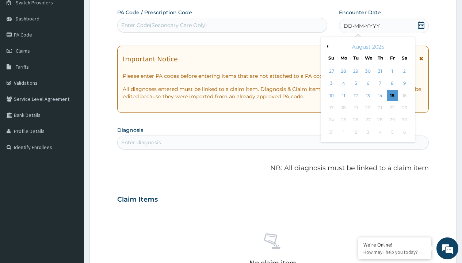
click at [326, 46] on button "Previous Month" at bounding box center [327, 47] width 4 height 4
click at [331, 95] on div "13" at bounding box center [331, 95] width 11 height 11
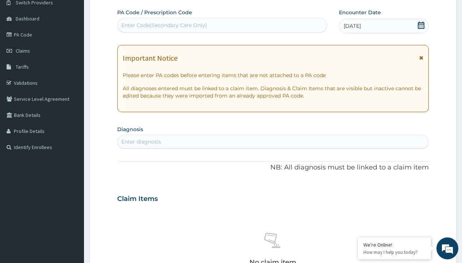
click at [141, 142] on div "Enter diagnosis" at bounding box center [141, 141] width 40 height 7
type input "prescription collected"
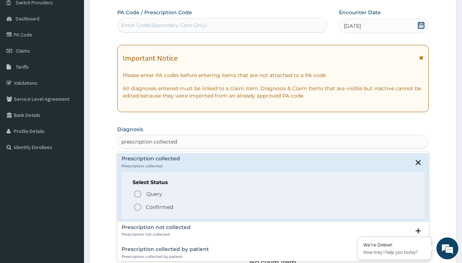
click at [159, 207] on p "Confirmed" at bounding box center [159, 207] width 27 height 7
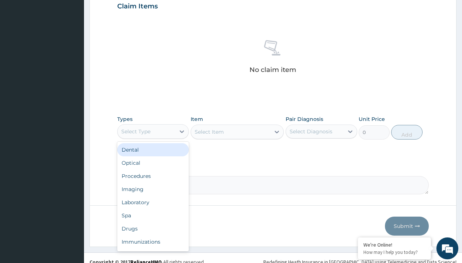
type input "procedures"
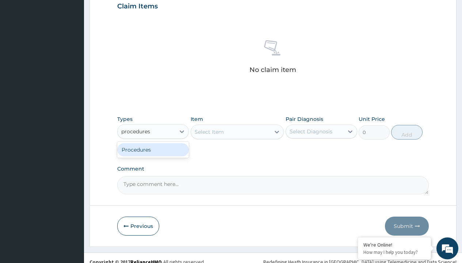
click at [153, 149] on div "Procedures" at bounding box center [153, 149] width 72 height 13
click at [209, 132] on div "Select Item" at bounding box center [209, 131] width 29 height 7
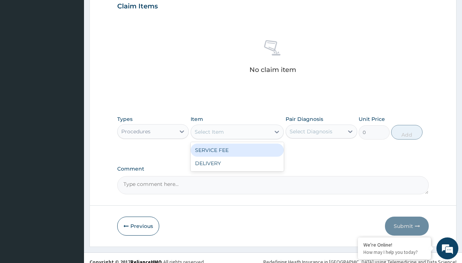
type input "service fee"
click at [237, 150] on div "SERVICE FEE" at bounding box center [238, 150] width 94 height 13
type input "100"
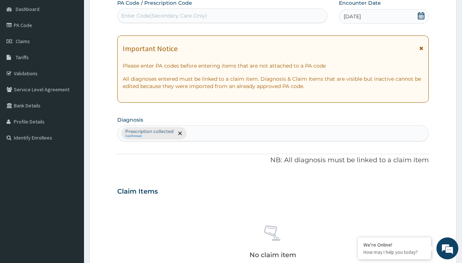
type input "prescription collected"
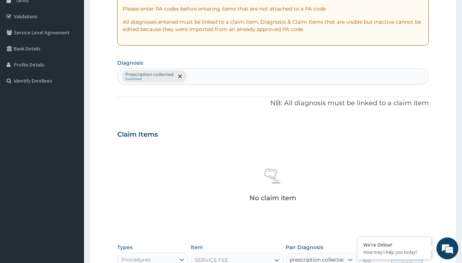
checkbox input "true"
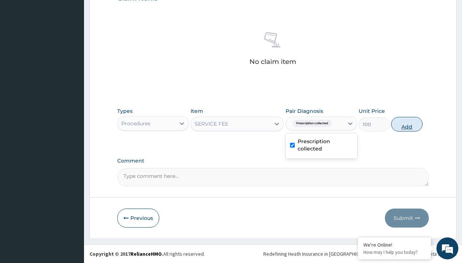
click at [407, 124] on button "Add" at bounding box center [406, 124] width 31 height 15
type input "0"
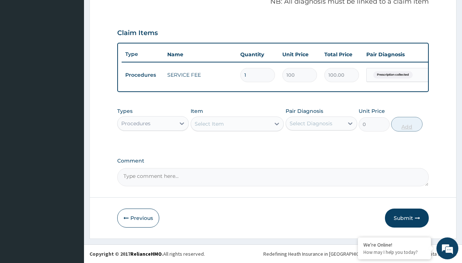
scroll to position [235, 0]
click at [136, 123] on div "Procedures" at bounding box center [135, 123] width 29 height 7
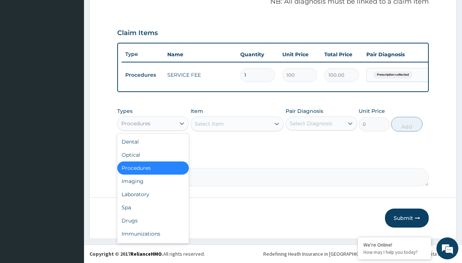
type input "drugs"
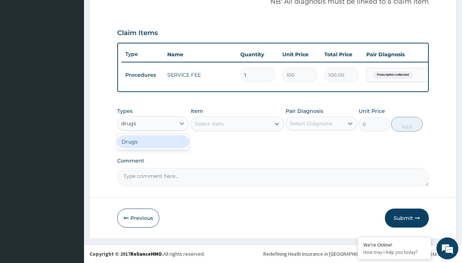
scroll to position [0, 0]
click at [153, 141] on div "Drugs" at bounding box center [153, 141] width 72 height 13
click at [209, 124] on div "Select Item" at bounding box center [238, 124] width 94 height 15
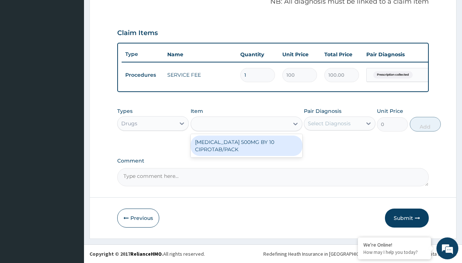
type input "[MEDICAL_DATA] 500mg by 10 ciprotab/pack"
click at [246, 145] on div "[MEDICAL_DATA] 500MG BY 10 CIPROTAB/PACK" at bounding box center [247, 146] width 112 height 20
type input "600"
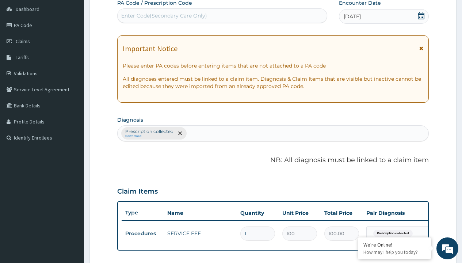
type input "prescription collected"
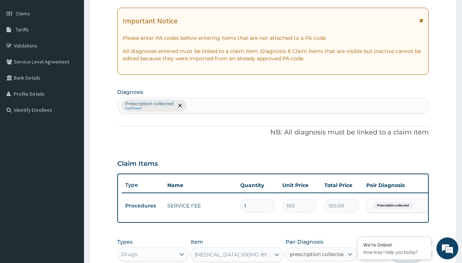
checkbox input "true"
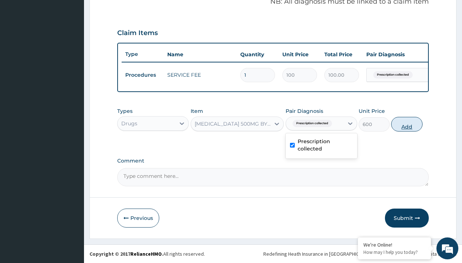
click at [407, 124] on button "Add" at bounding box center [406, 124] width 31 height 15
type input "0"
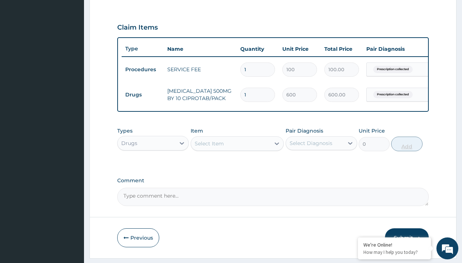
type input "10"
type input "6000.00"
type input "10"
click at [143, 95] on td "Drugs" at bounding box center [143, 95] width 42 height 14
type input "drugs"
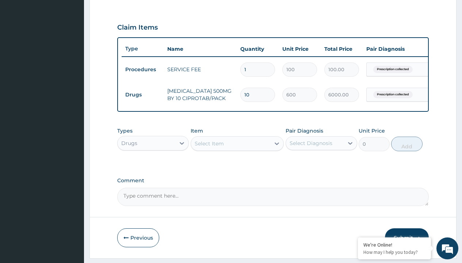
scroll to position [0, 0]
click at [153, 167] on div "Drugs" at bounding box center [153, 161] width 72 height 13
click at [209, 147] on div "Select Item" at bounding box center [209, 143] width 29 height 7
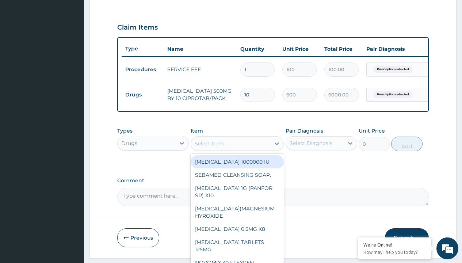
type input "[MEDICAL_DATA] + [MEDICAL_DATA] 80/480 lonart ds/pack"
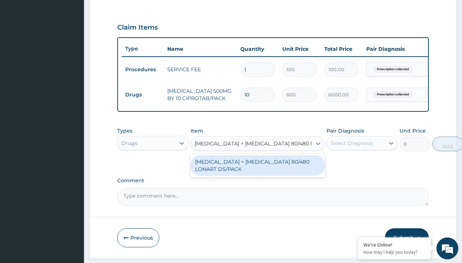
click at [258, 171] on div "[MEDICAL_DATA] + [MEDICAL_DATA] 80/480 LONART DS/PACK" at bounding box center [258, 165] width 134 height 20
type input "665"
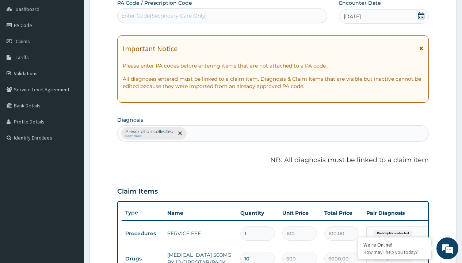
type input "prescription collected"
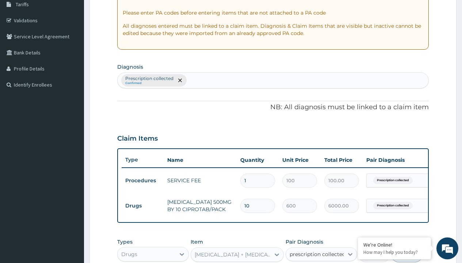
checkbox input "true"
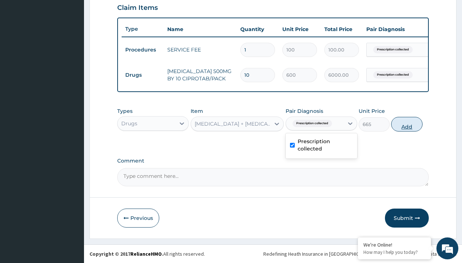
click at [407, 124] on button "Add" at bounding box center [406, 124] width 31 height 15
type input "0"
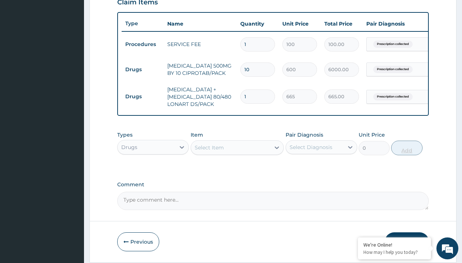
type input "6"
type input "3990.00"
type input "6"
click at [143, 69] on td "Drugs" at bounding box center [143, 70] width 42 height 14
type input "drugs"
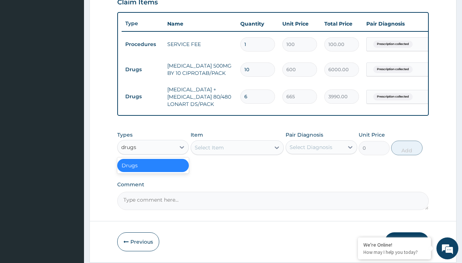
scroll to position [0, 0]
click at [153, 171] on div "Drugs" at bounding box center [153, 165] width 72 height 13
click at [209, 151] on div "Select Item" at bounding box center [209, 147] width 29 height 7
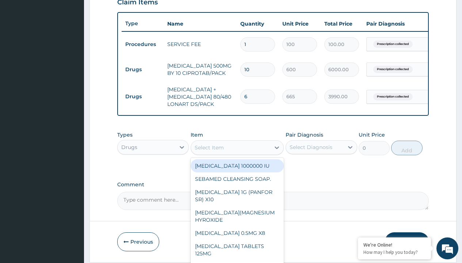
type input "[MEDICAL_DATA] caps 2mg/sach"
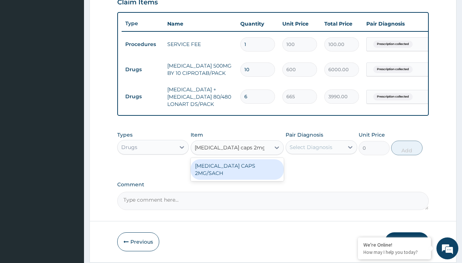
click at [237, 171] on div "[MEDICAL_DATA] CAPS 2MG/SACH" at bounding box center [238, 169] width 94 height 20
type input "420"
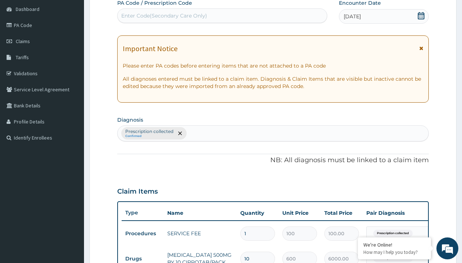
type input "prescription collected"
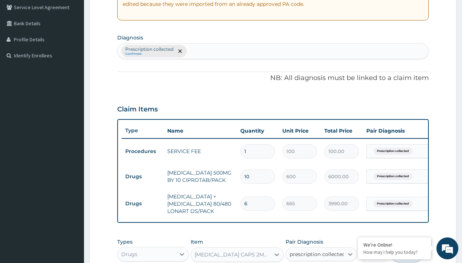
checkbox input "true"
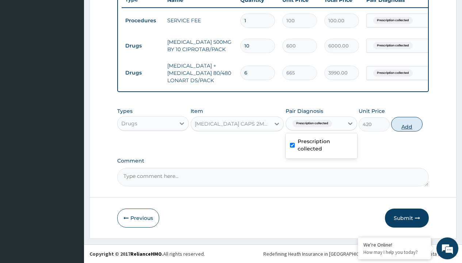
click at [407, 124] on button "Add" at bounding box center [406, 124] width 31 height 15
type input "0"
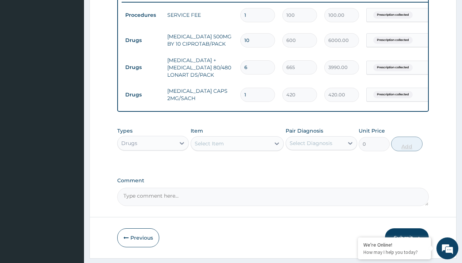
type input "10"
type input "4200.00"
type input "10"
click at [143, 40] on td "Drugs" at bounding box center [143, 41] width 42 height 14
type input "drugs"
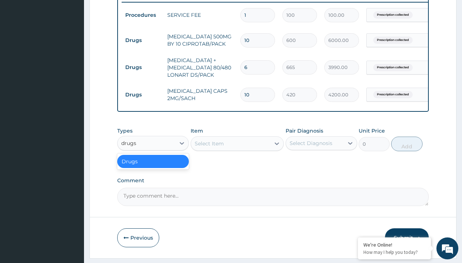
scroll to position [0, 0]
click at [153, 167] on div "Drugs" at bounding box center [153, 161] width 72 height 13
click at [209, 147] on div "Select Item" at bounding box center [209, 143] width 29 height 7
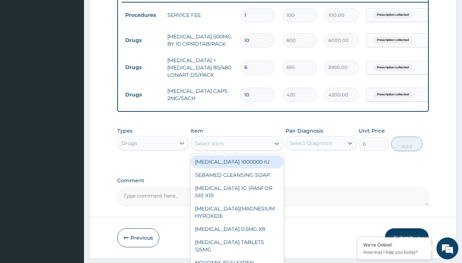
type input "[MEDICAL_DATA] 500mg tablet emzor/sach"
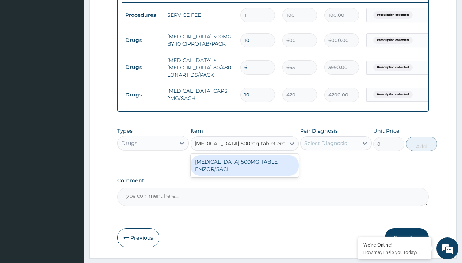
click at [244, 171] on div "[MEDICAL_DATA] 500MG TABLET EMZOR/SACH" at bounding box center [245, 165] width 108 height 20
type input "24"
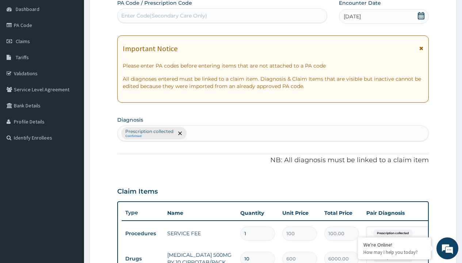
type input "prescription collected"
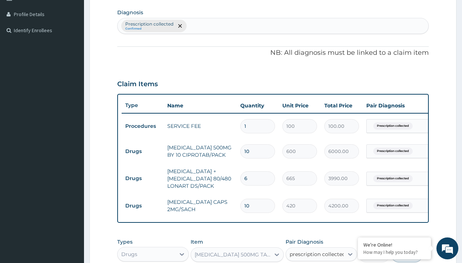
checkbox input "true"
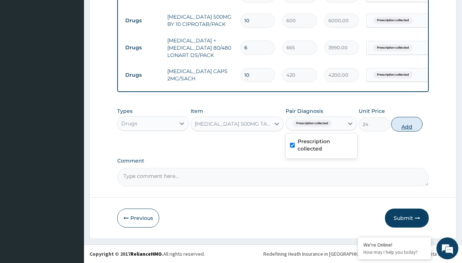
click at [407, 124] on button "Add" at bounding box center [406, 124] width 31 height 15
type input "0"
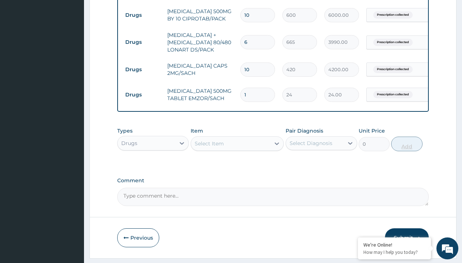
type input "24"
type input "576.00"
type input "24"
click at [143, 15] on td "Drugs" at bounding box center [143, 15] width 42 height 14
type input "drugs"
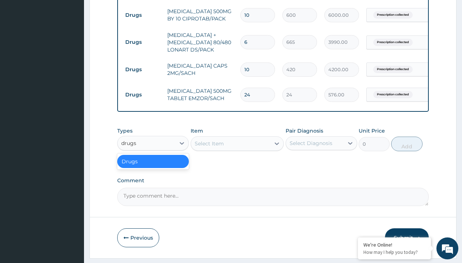
click at [153, 167] on div "Drugs" at bounding box center [153, 161] width 72 height 13
click at [209, 147] on div "Select Item" at bounding box center [209, 143] width 29 height 7
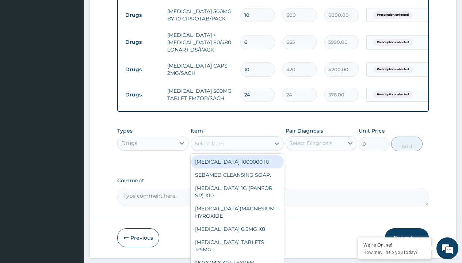
type input "[MEDICAL_DATA] tablet"
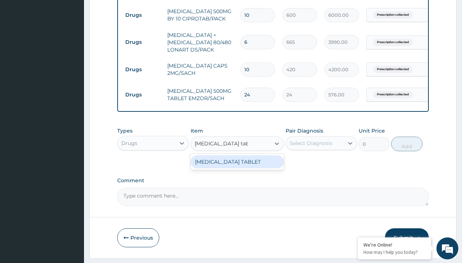
click at [237, 167] on div "[MEDICAL_DATA] TABLET" at bounding box center [238, 161] width 94 height 13
type input "300"
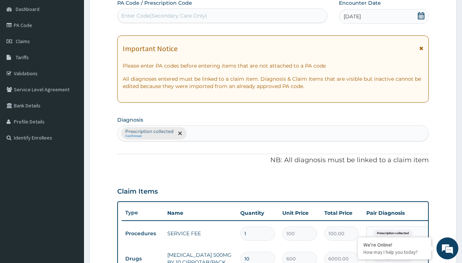
type input "prescription collected"
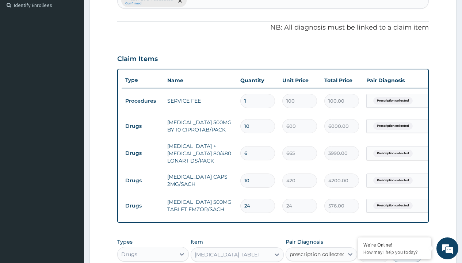
checkbox input "true"
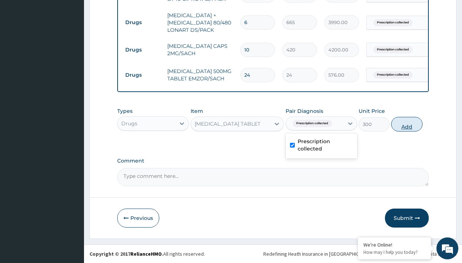
click at [407, 124] on button "Add" at bounding box center [406, 124] width 31 height 15
type input "0"
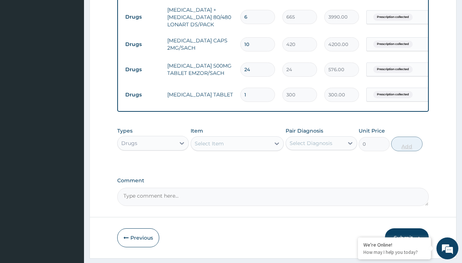
type input "5"
type input "1500.00"
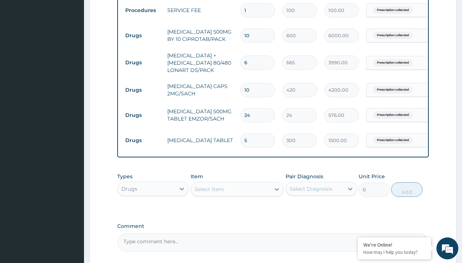
type input "5"
click at [261, 92] on input "10" at bounding box center [257, 90] width 35 height 14
type input "1"
type input "420.00"
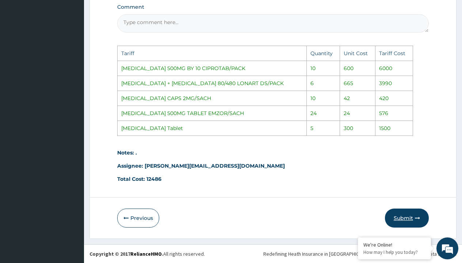
type input "1"
click at [403, 222] on button "Submit" at bounding box center [407, 218] width 44 height 19
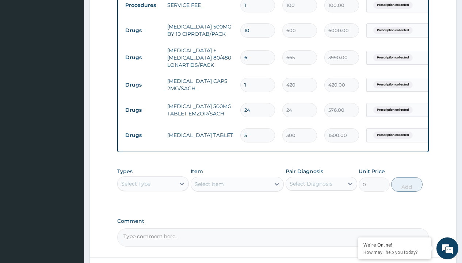
scroll to position [365, 0]
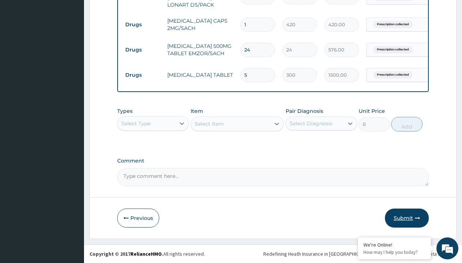
click at [399, 222] on button "Submit" at bounding box center [407, 218] width 44 height 19
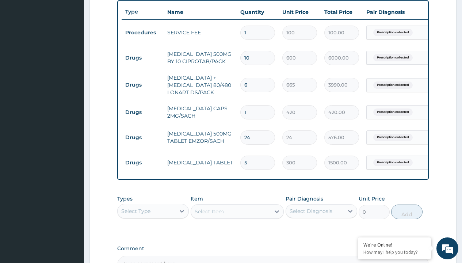
scroll to position [271, 0]
